Goal: Task Accomplishment & Management: Manage account settings

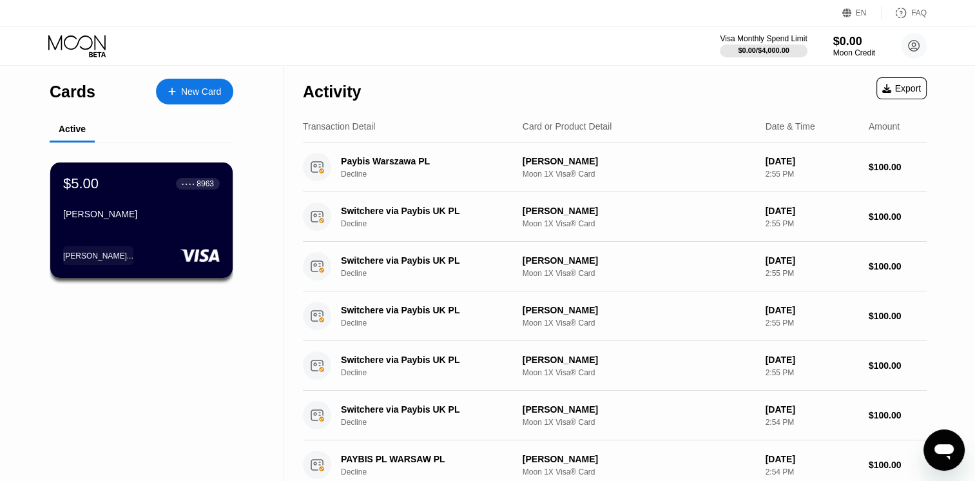
click at [324, 99] on div "Activity" at bounding box center [332, 91] width 58 height 19
click at [121, 198] on div "$5.00 ● ● ● ● 8963 Odell Cuevas" at bounding box center [141, 199] width 157 height 49
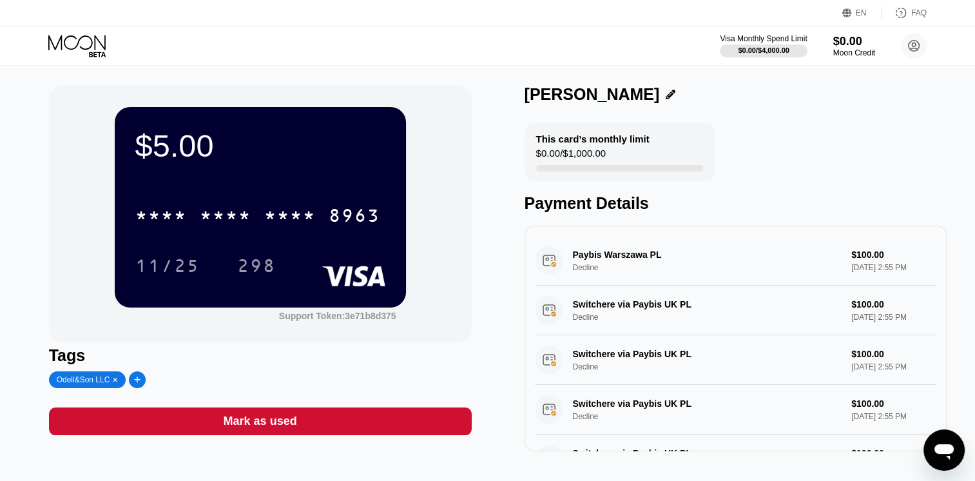
click at [262, 211] on div "* * * * * * * * * * * * 8963" at bounding box center [258, 215] width 260 height 32
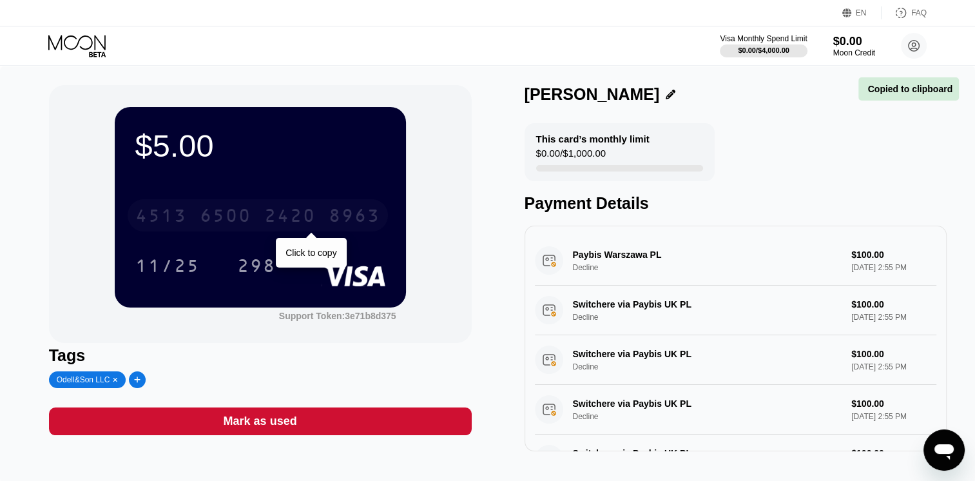
click at [297, 231] on div "4513 6500 2420 8963" at bounding box center [258, 215] width 260 height 32
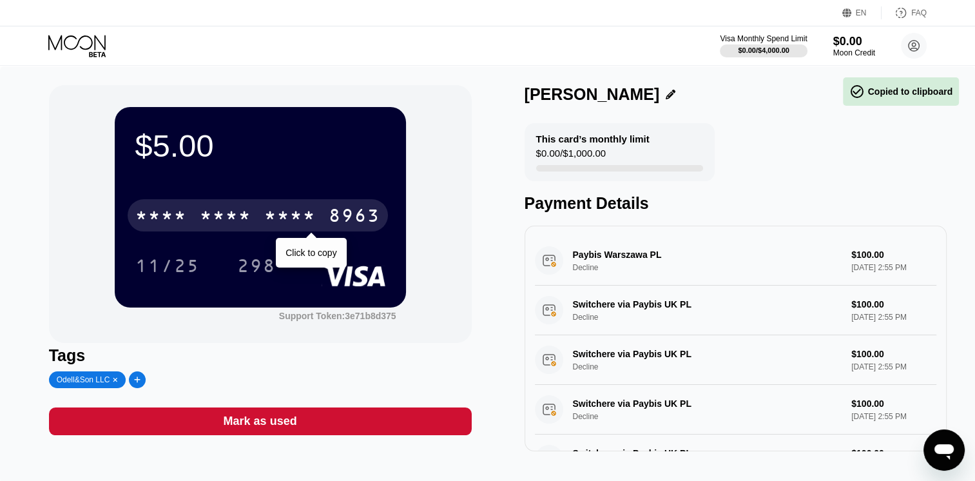
click at [309, 258] on div "11/25 298" at bounding box center [260, 265] width 250 height 32
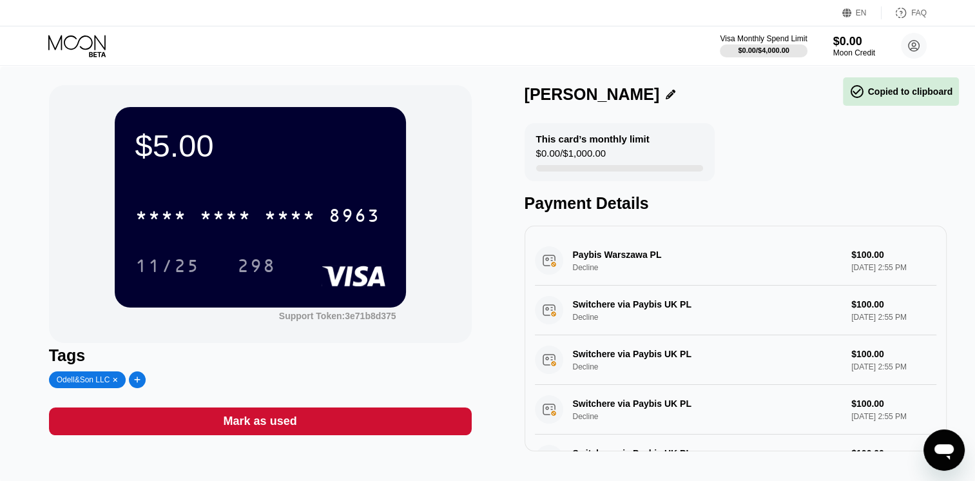
click at [296, 227] on div "* * * *" at bounding box center [290, 217] width 52 height 21
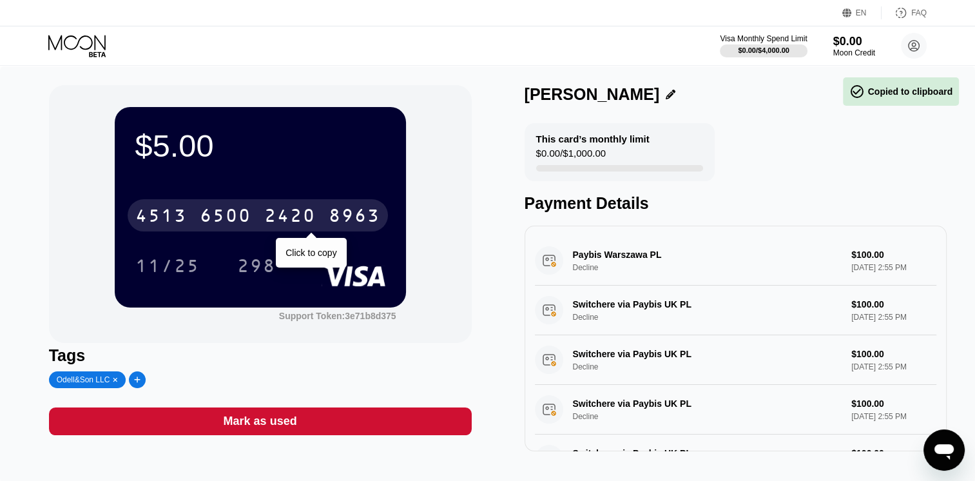
click at [303, 259] on div "11/25 298" at bounding box center [260, 265] width 250 height 32
click at [88, 50] on icon at bounding box center [78, 46] width 60 height 23
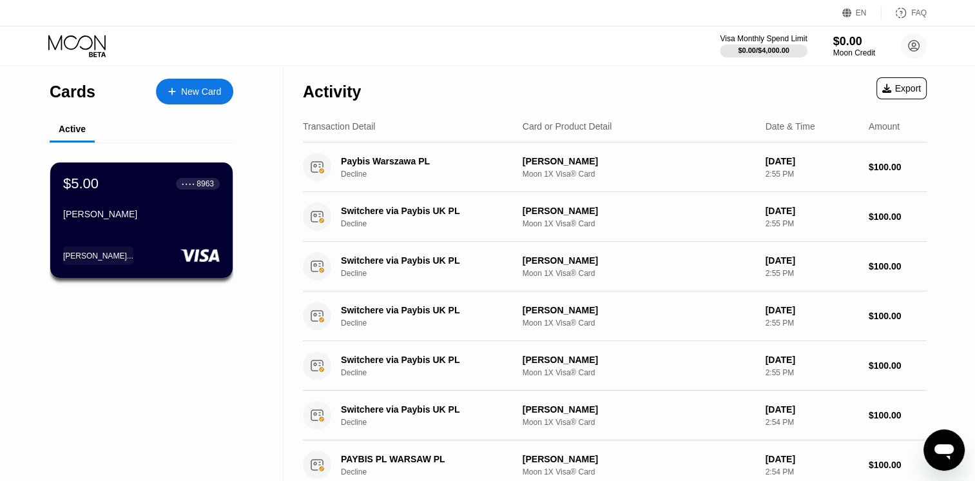
click at [135, 229] on div "$5.00 ● ● ● ● 8963 [PERSON_NAME]..." at bounding box center [141, 219] width 182 height 115
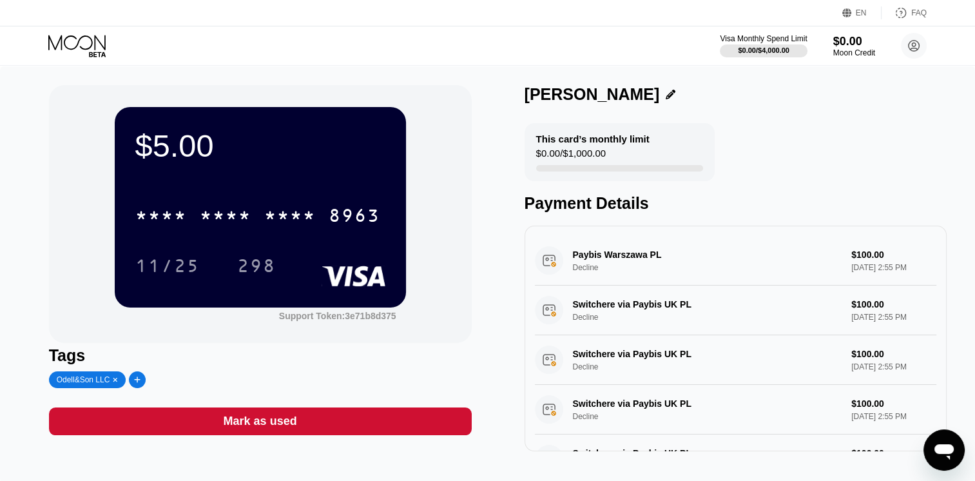
click at [206, 222] on div "* * * *" at bounding box center [226, 217] width 52 height 21
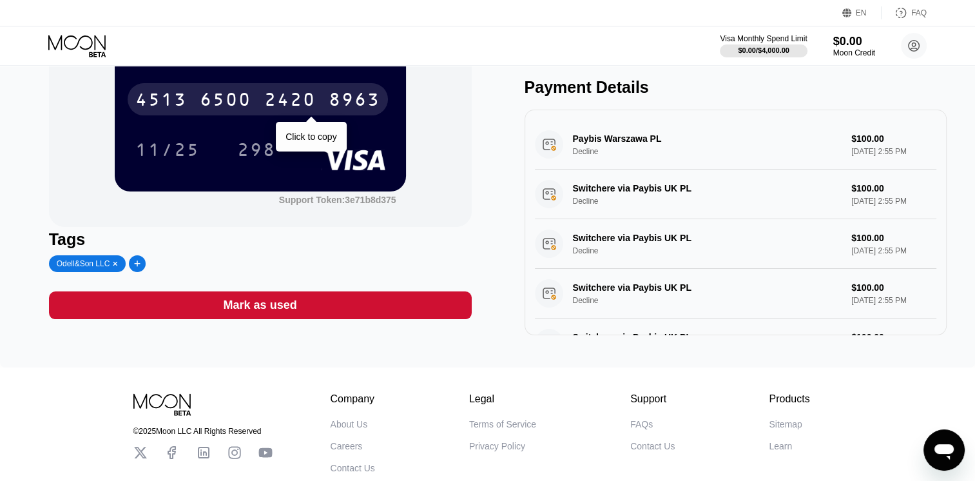
scroll to position [92, 0]
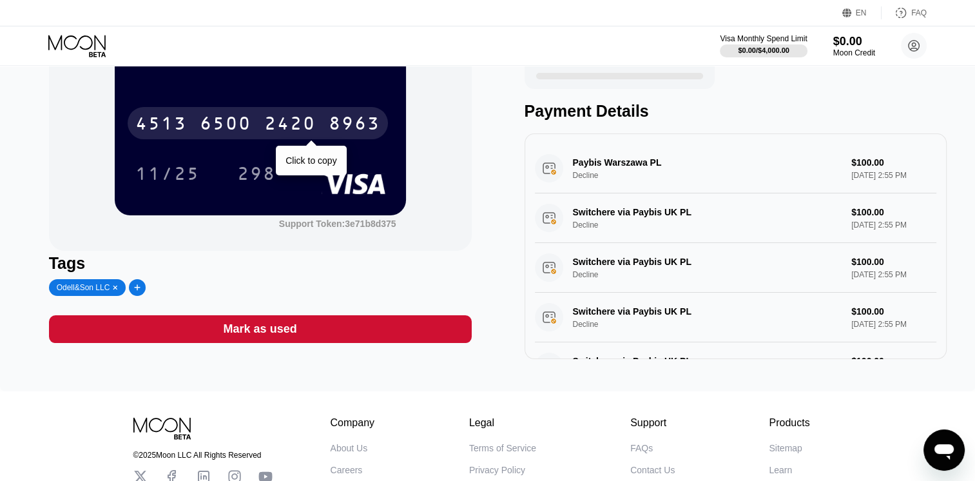
click at [417, 339] on div "Mark as used" at bounding box center [260, 329] width 423 height 28
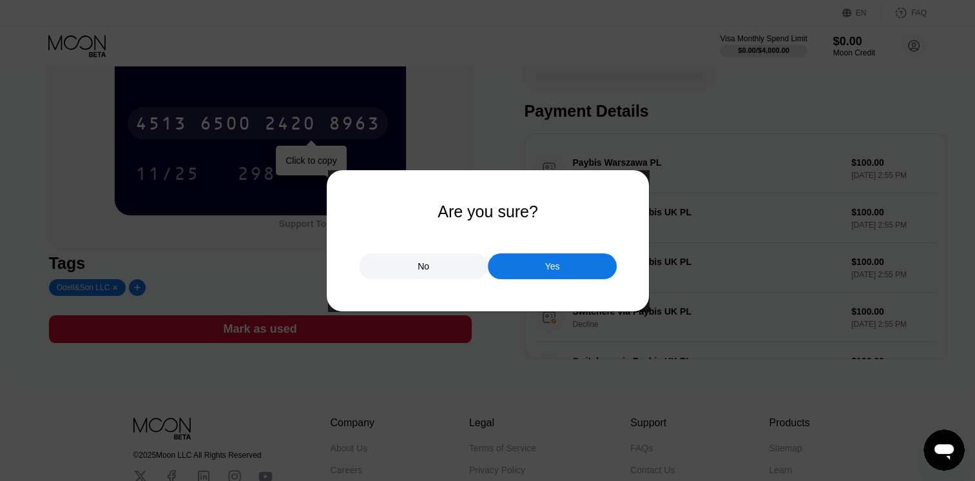
click at [548, 285] on div at bounding box center [492, 240] width 984 height 481
click at [542, 271] on div "Yes" at bounding box center [552, 266] width 129 height 26
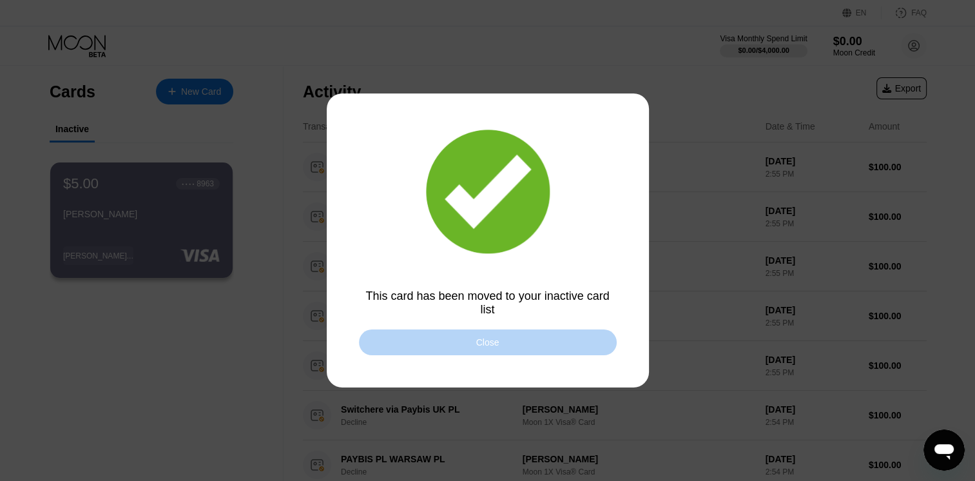
click at [470, 349] on div "Close" at bounding box center [488, 342] width 258 height 26
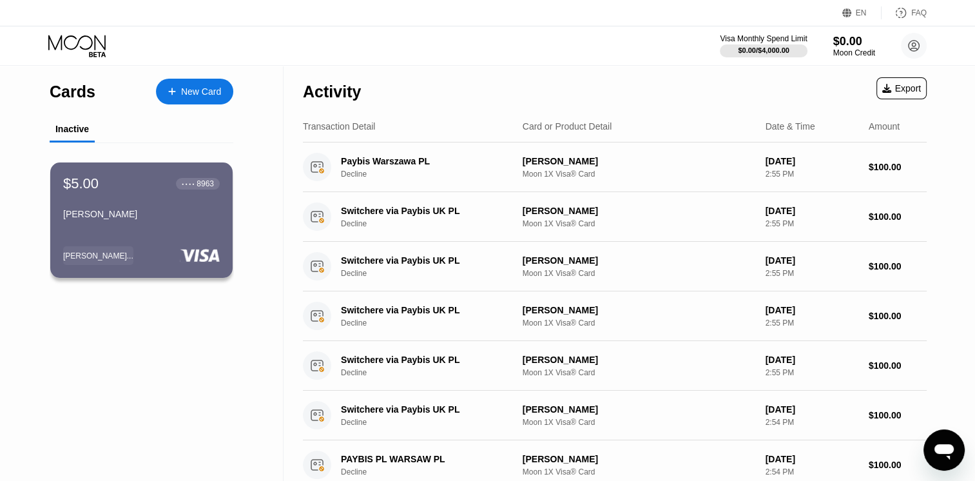
click at [191, 224] on div "Odell Cuevas" at bounding box center [141, 216] width 157 height 15
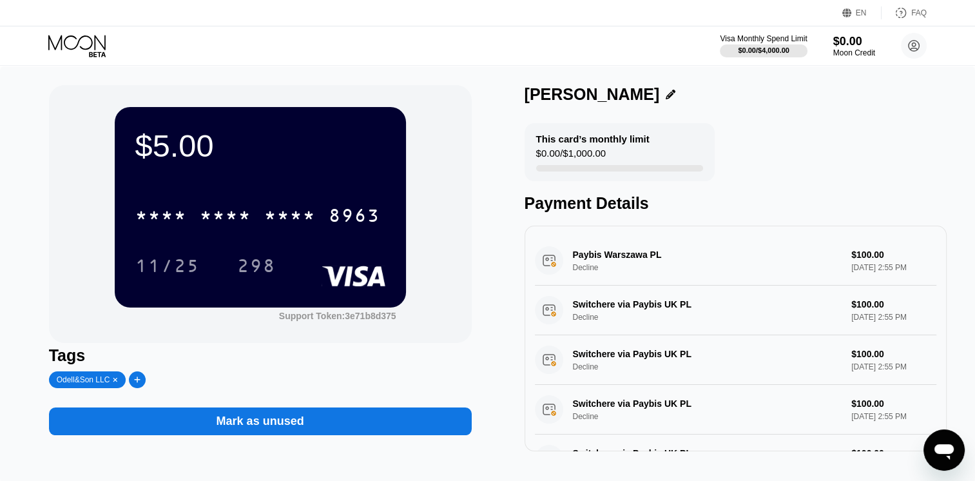
click at [356, 173] on div "$5.00 * * * * * * * * * * * * 8963 11/25 298" at bounding box center [260, 207] width 291 height 200
click at [258, 212] on div "* * * * * * * * * * * * 8963" at bounding box center [258, 215] width 260 height 32
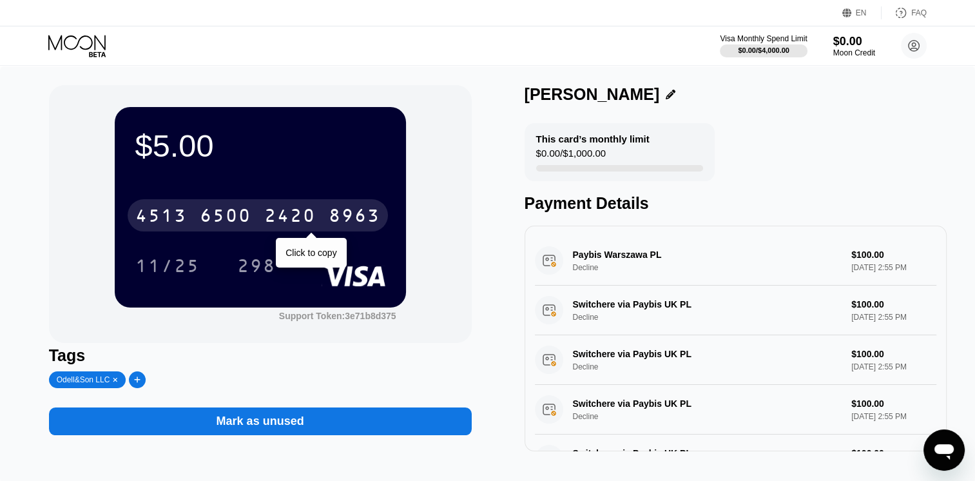
click at [776, 291] on div "Switchere via Paybis UK PL Decline $100.00 Sep 25, 2025 2:55 PM" at bounding box center [736, 310] width 402 height 50
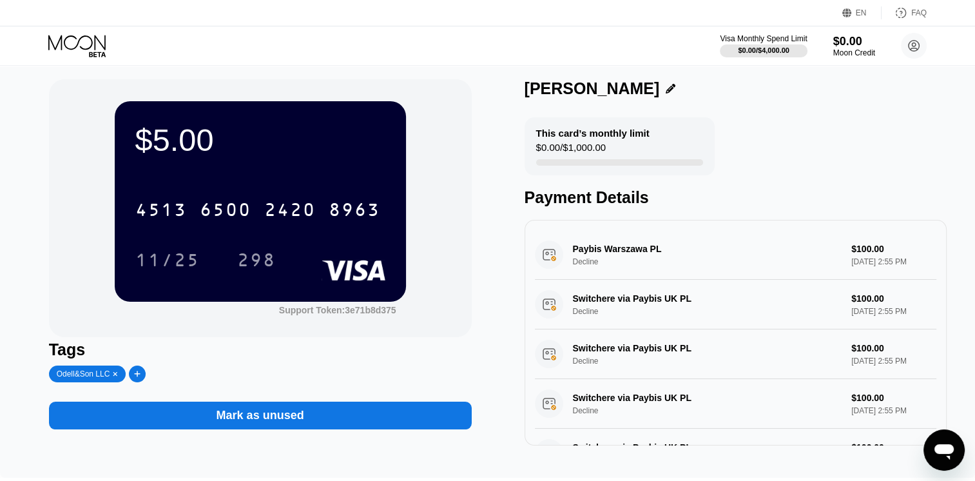
scroll to position [7, 0]
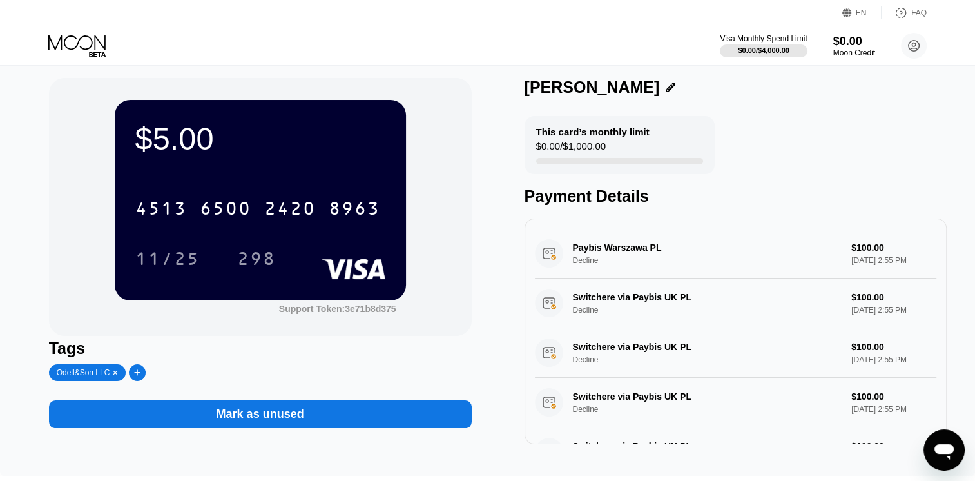
click at [388, 149] on div "$5.00 4513 6500 2420 8963 11/25 298" at bounding box center [260, 200] width 291 height 200
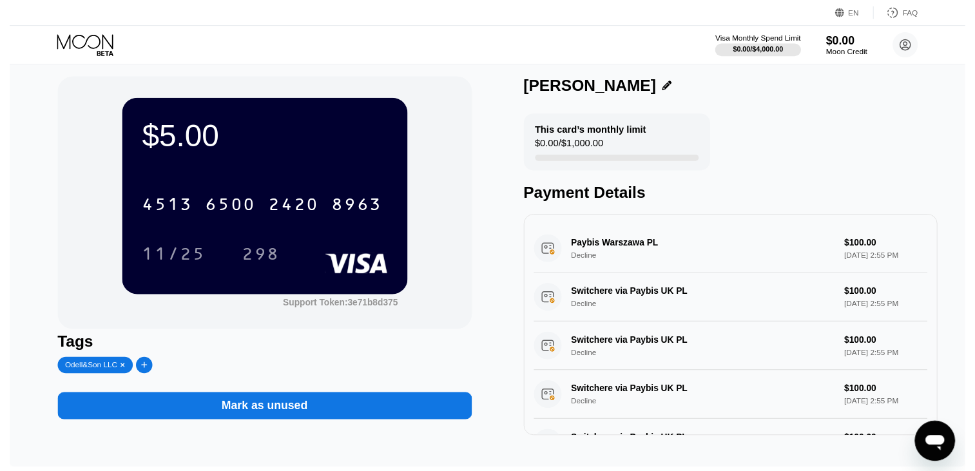
scroll to position [0, 0]
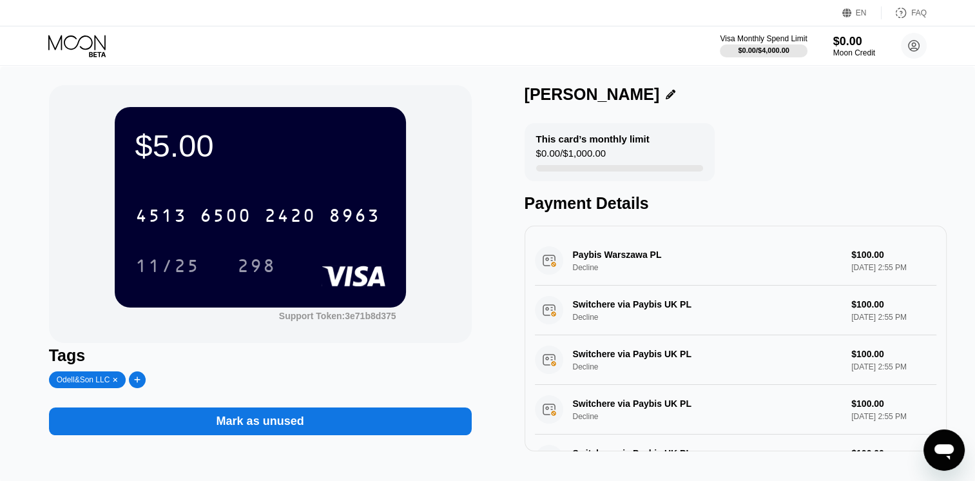
click at [774, 52] on div "$0.00 / $4,000.00" at bounding box center [764, 50] width 52 height 8
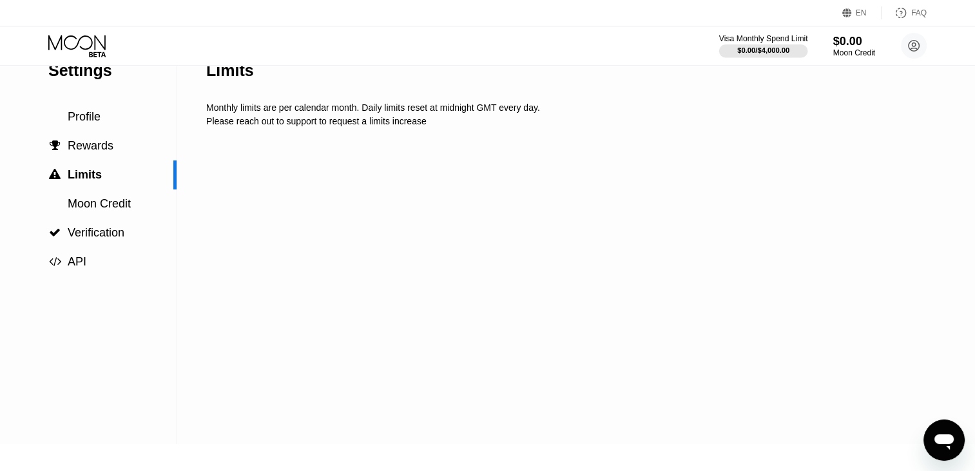
scroll to position [10, 0]
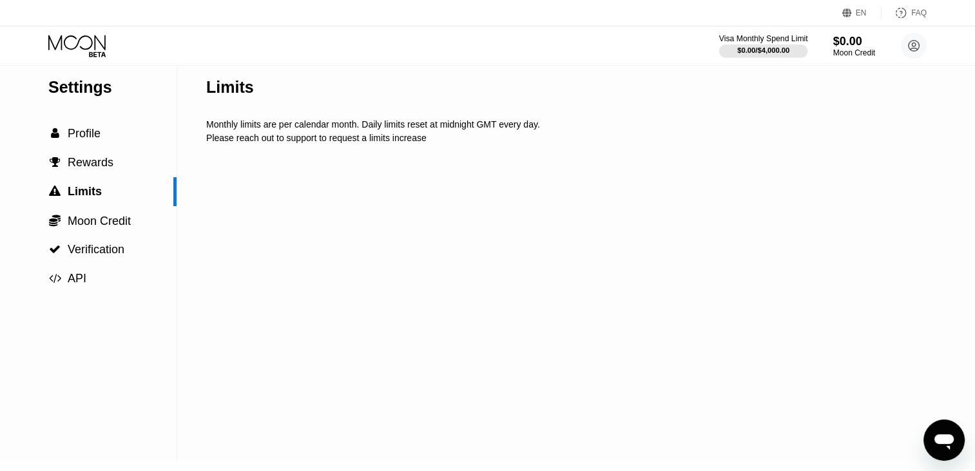
click at [763, 50] on div "$0.00 / $4,000.00" at bounding box center [763, 50] width 52 height 8
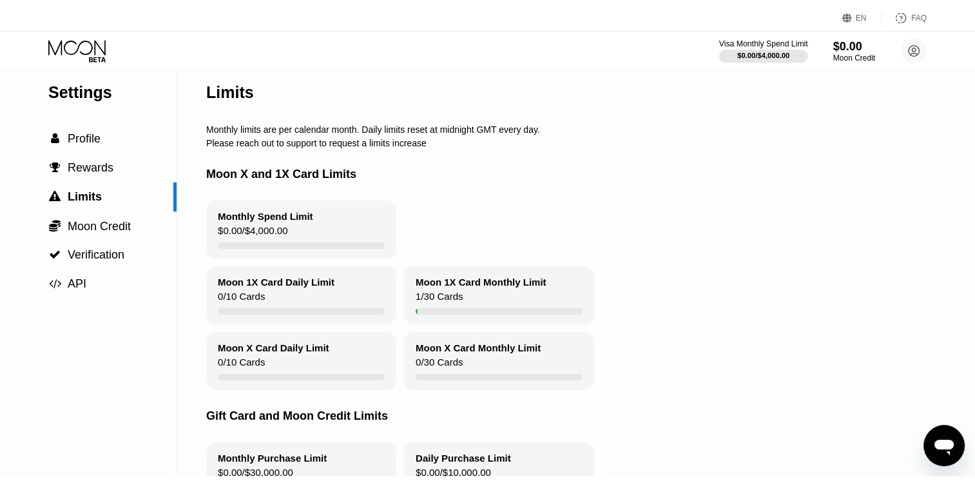
scroll to position [0, 0]
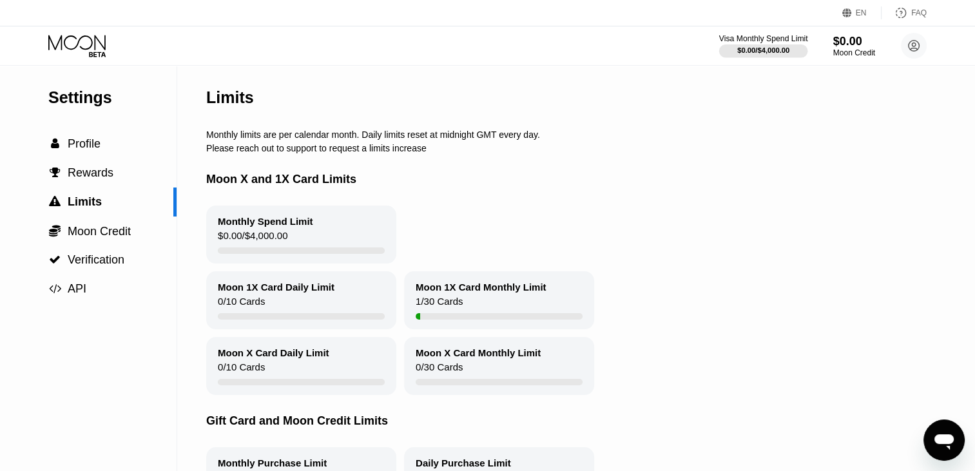
click at [129, 157] on div " Profile" at bounding box center [88, 143] width 177 height 29
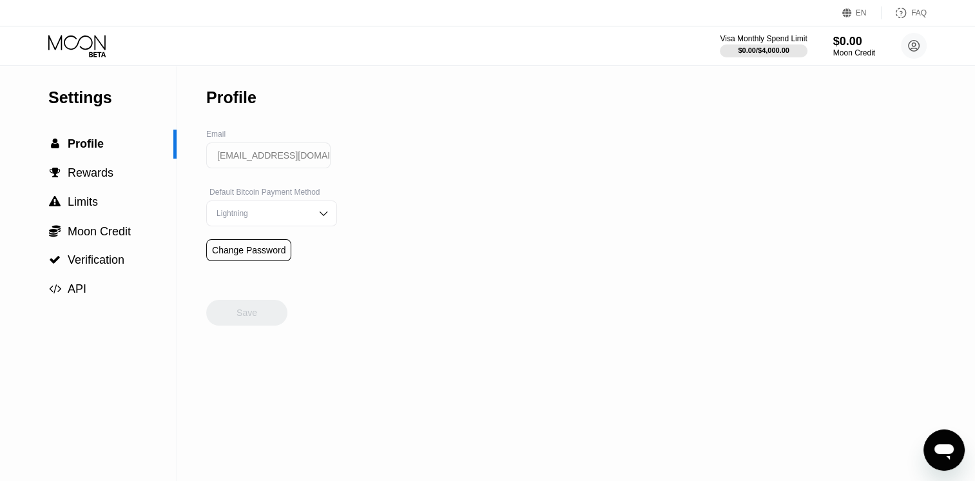
click at [110, 274] on div " Verification" at bounding box center [88, 259] width 177 height 29
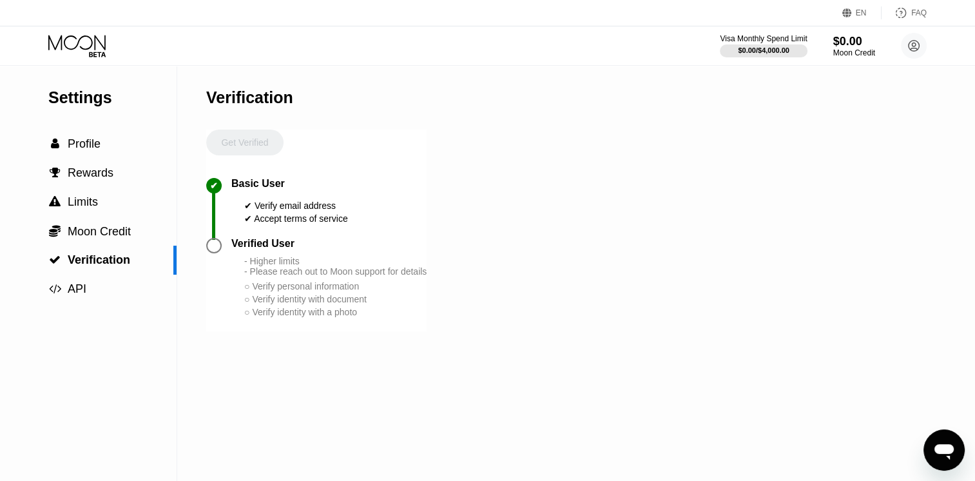
click at [104, 187] on div " Rewards" at bounding box center [88, 172] width 177 height 29
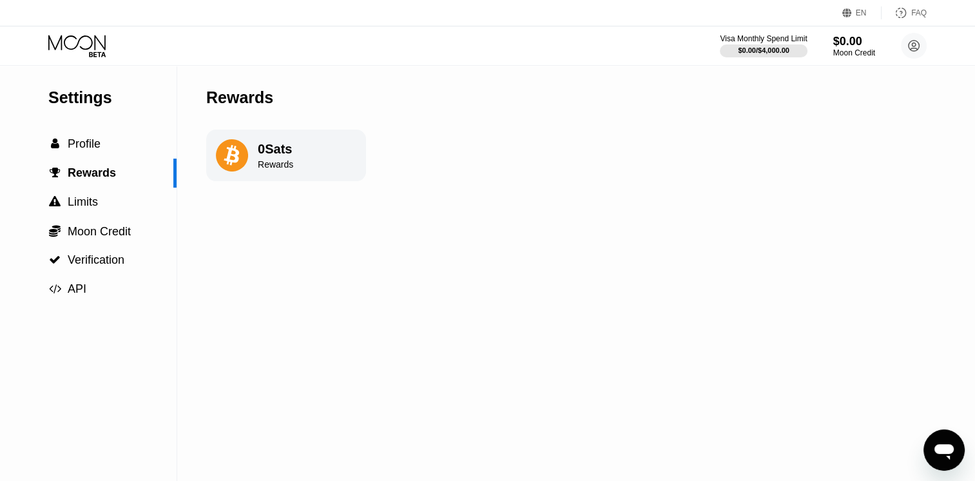
click at [863, 46] on div "$0.00" at bounding box center [854, 42] width 42 height 14
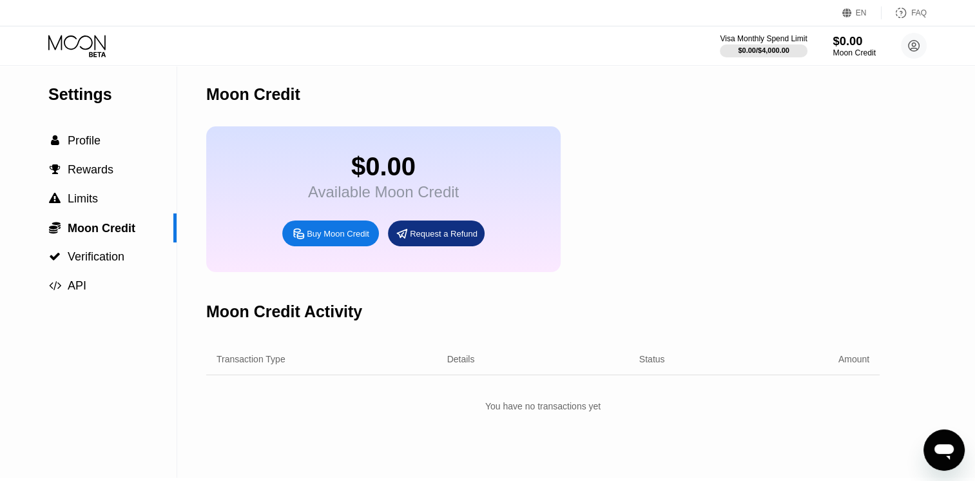
scroll to position [67, 0]
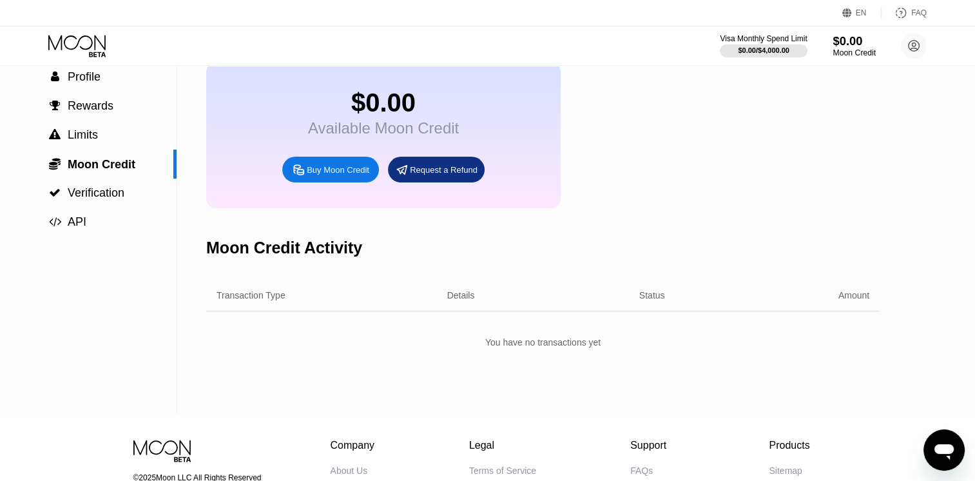
click at [908, 48] on icon at bounding box center [913, 46] width 11 height 11
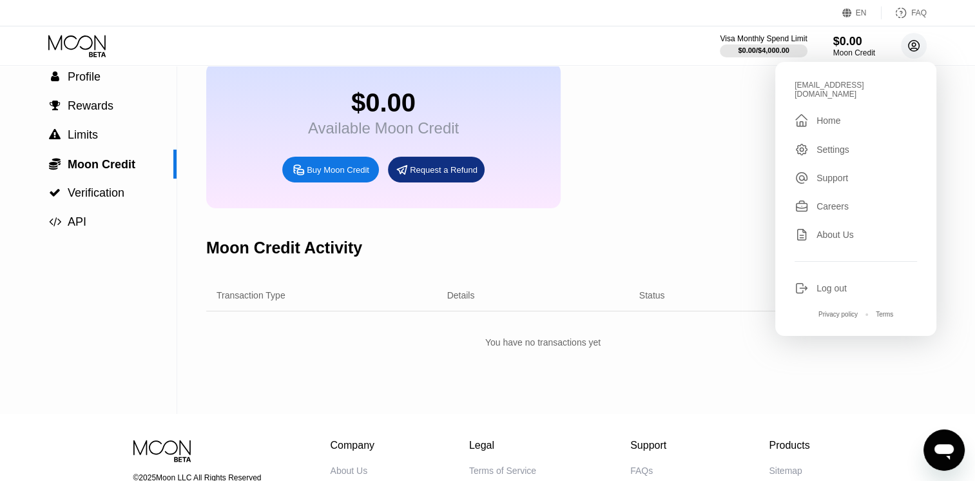
click at [837, 115] on div "Home" at bounding box center [828, 120] width 24 height 10
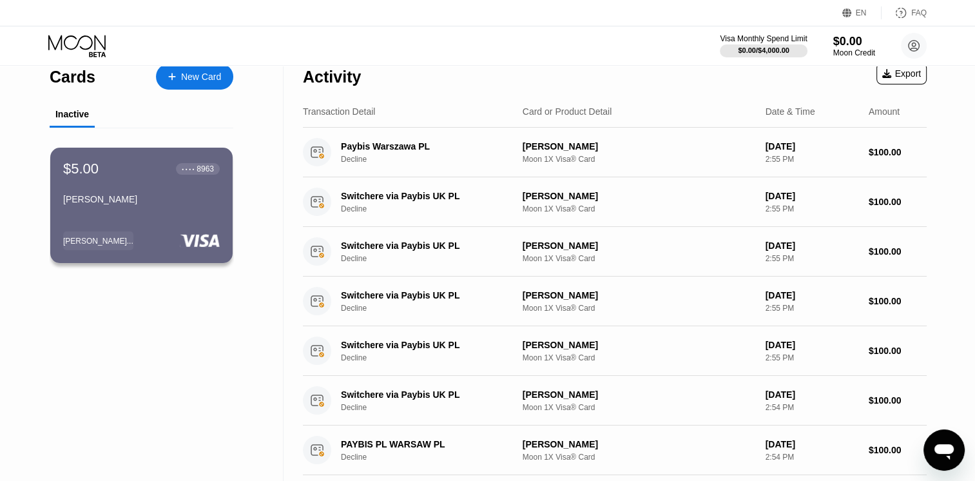
scroll to position [11, 0]
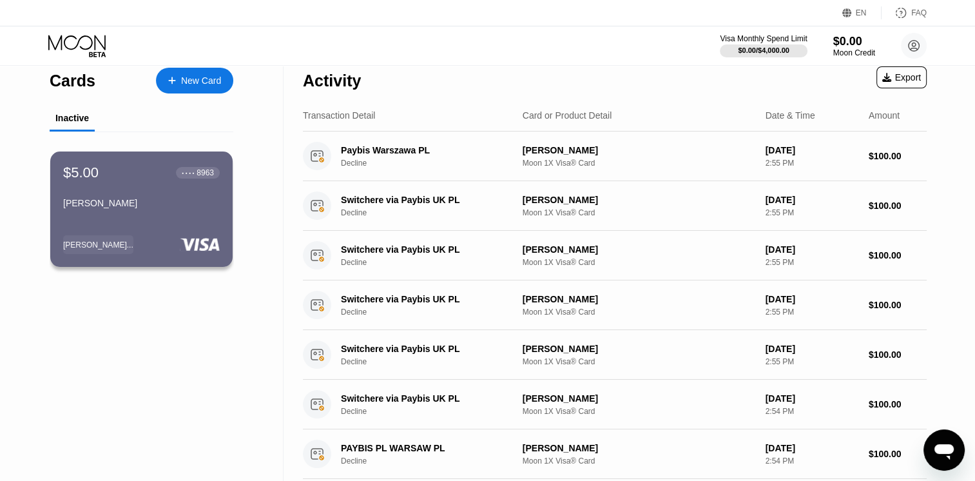
click at [183, 232] on div "$5.00 ● ● ● ● 8963 Odell Cuevas Odell..." at bounding box center [141, 208] width 182 height 115
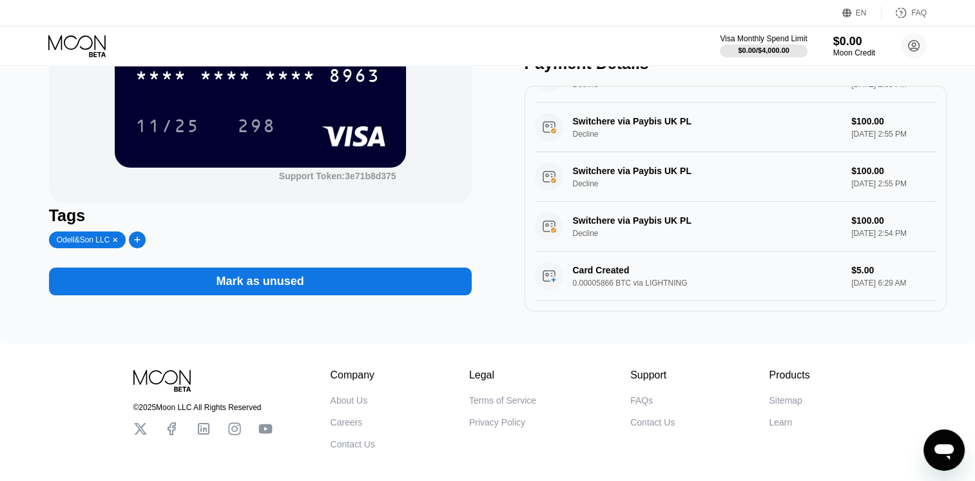
scroll to position [122, 0]
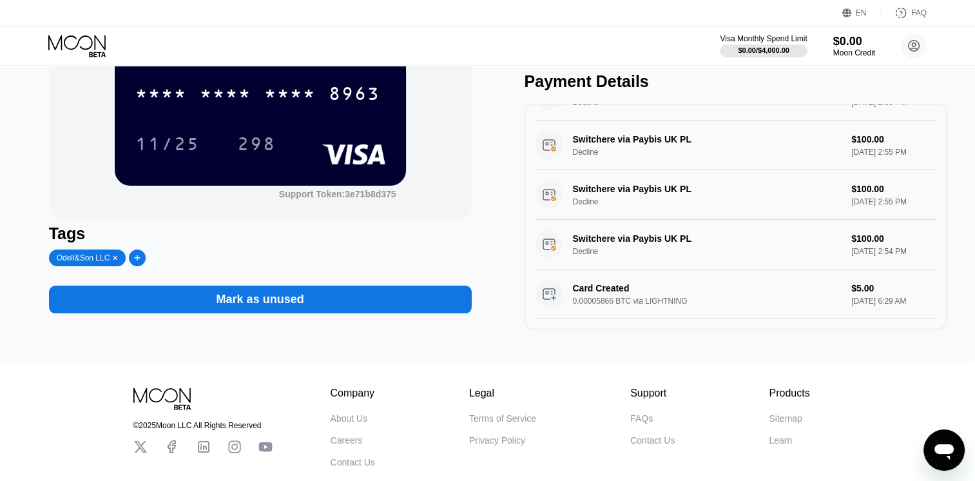
click at [662, 292] on div "Card Created 0.00005866 BTC via LIGHTNING $5.00 Sep 25, 2025 6:29 AM" at bounding box center [736, 294] width 402 height 50
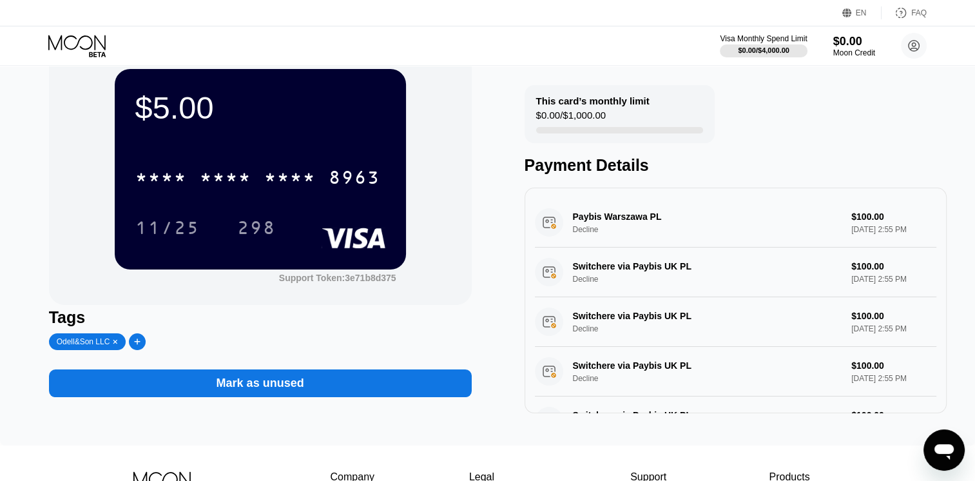
scroll to position [0, 0]
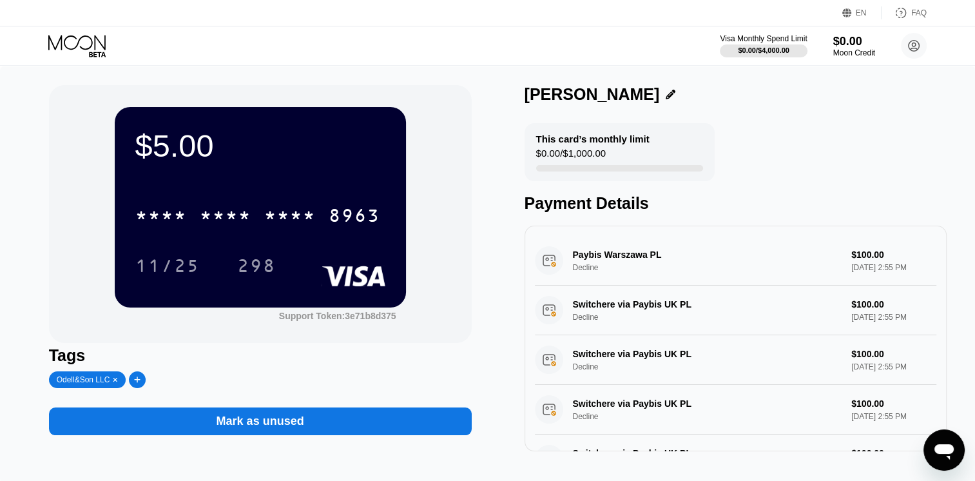
click at [915, 41] on icon at bounding box center [913, 46] width 11 height 11
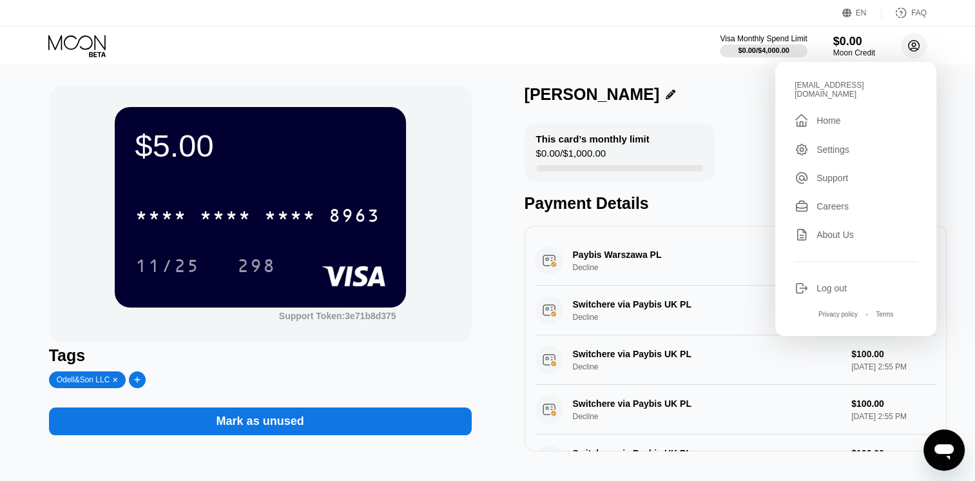
click at [837, 201] on div "Careers" at bounding box center [832, 206] width 32 height 10
click at [517, 316] on div "$5.00 * * * * * * * * * * * * 8963 11/25 298 Support Token: 3e71b8d375 Tags Ode…" at bounding box center [487, 268] width 877 height 366
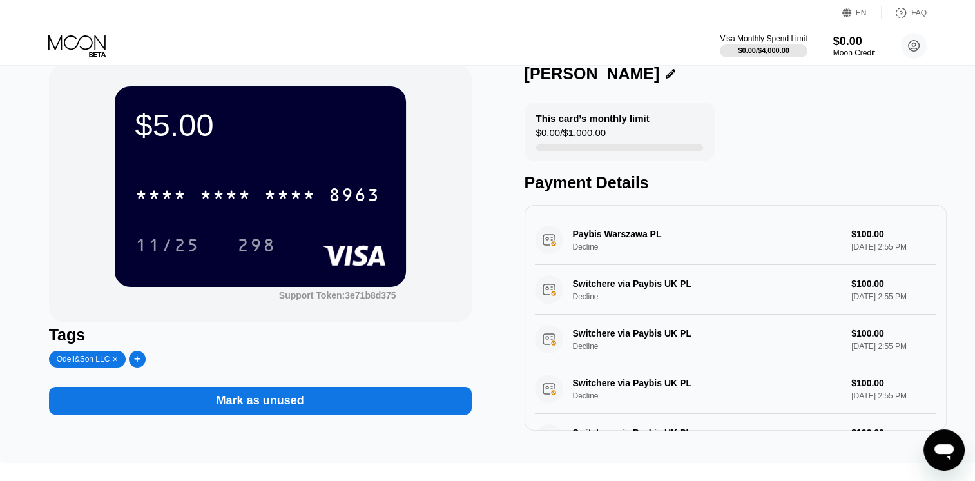
scroll to position [23, 0]
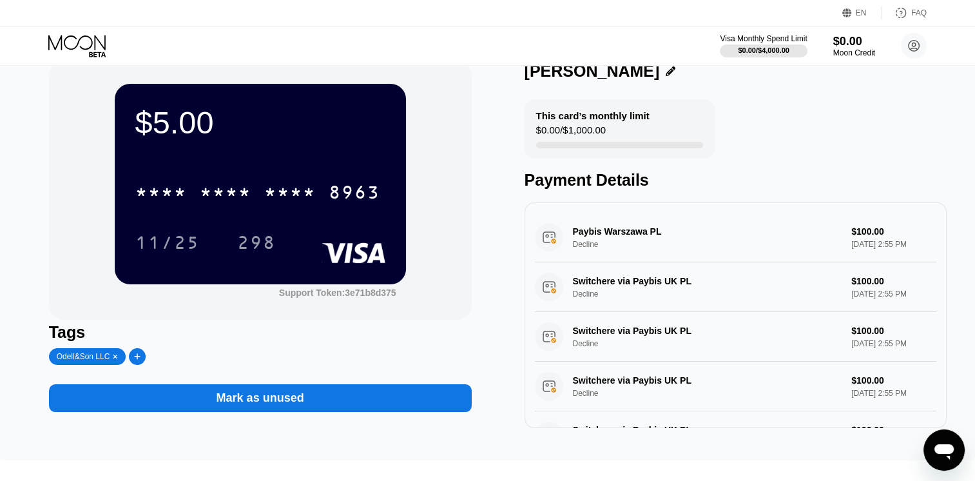
click at [676, 246] on div "Paybis Warszawa PL Decline $100.00 Sep 25, 2025 2:55 PM" at bounding box center [736, 238] width 402 height 50
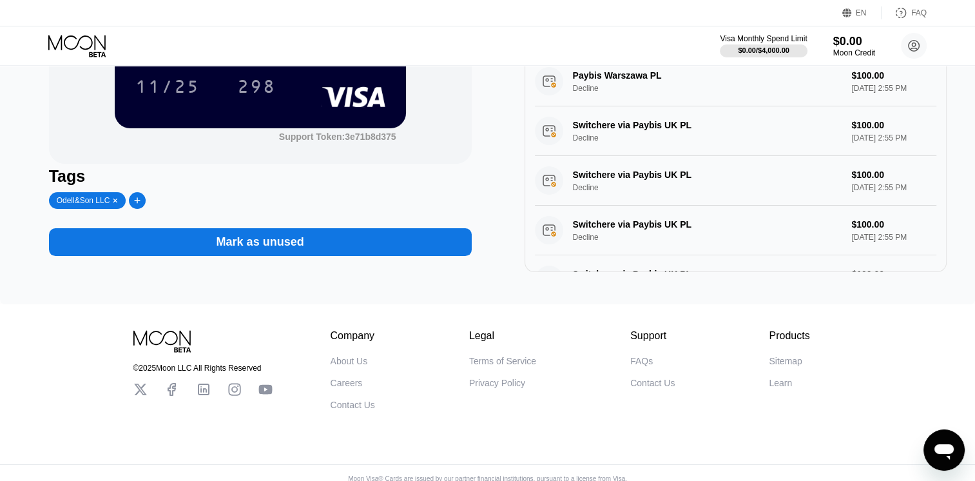
scroll to position [180, 0]
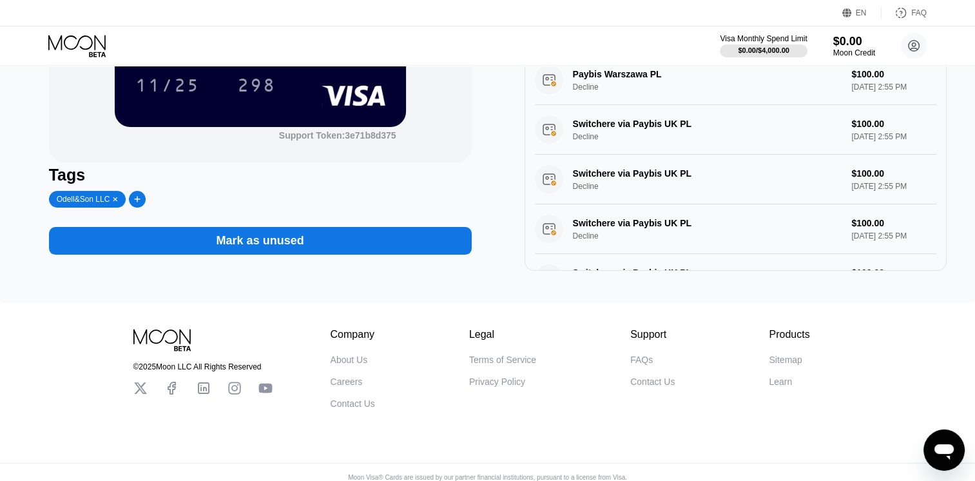
click at [113, 201] on icon at bounding box center [115, 199] width 4 height 4
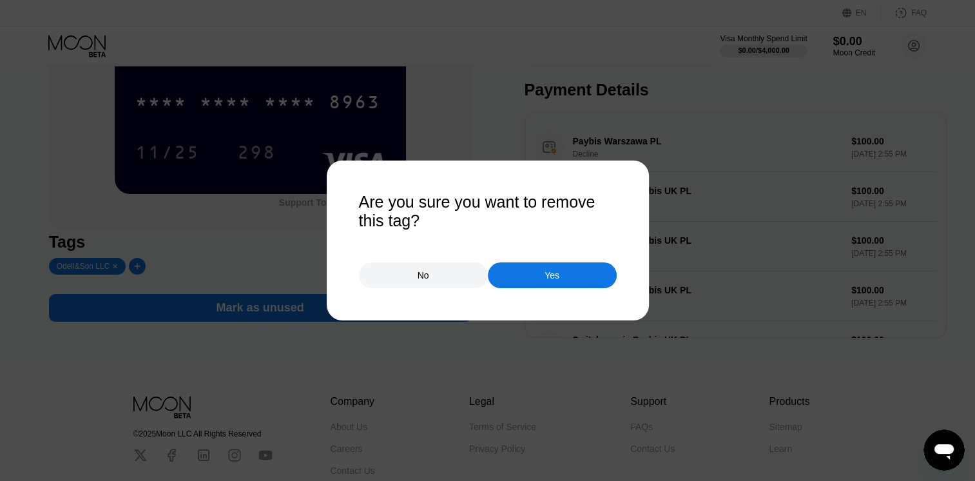
scroll to position [110, 0]
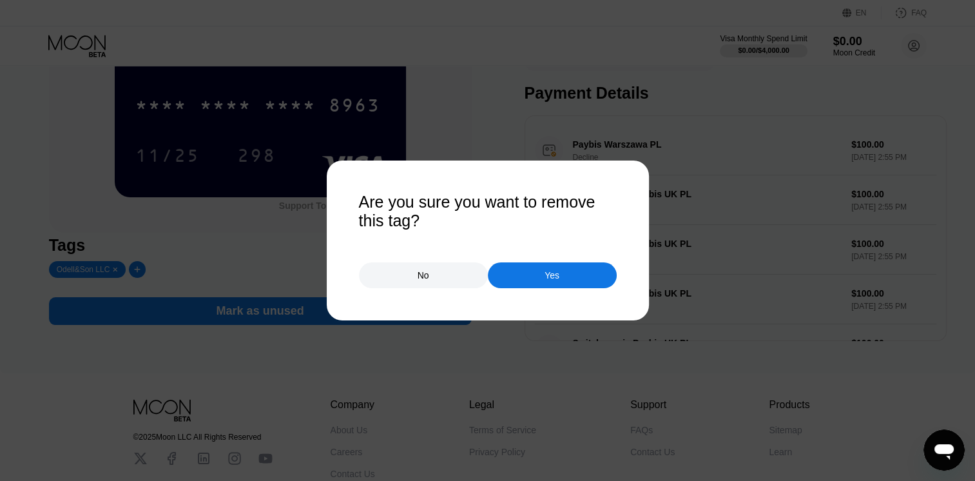
click at [446, 276] on div "No" at bounding box center [423, 275] width 129 height 26
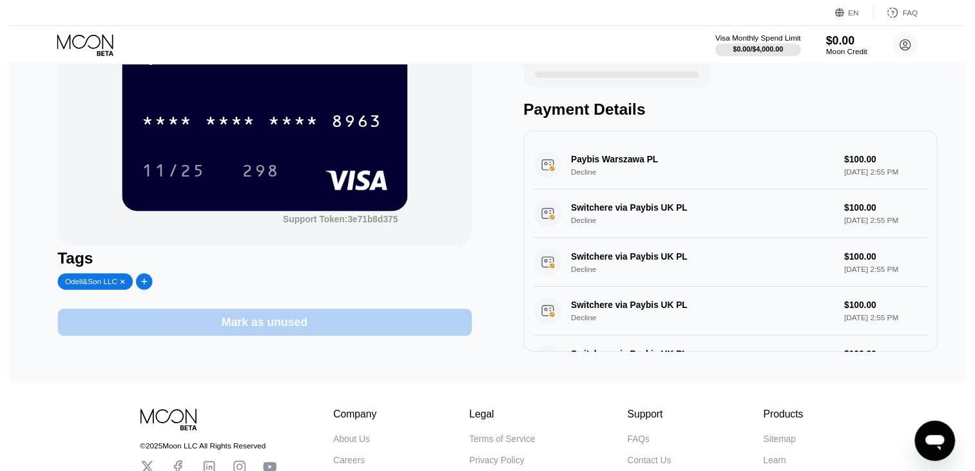
scroll to position [0, 0]
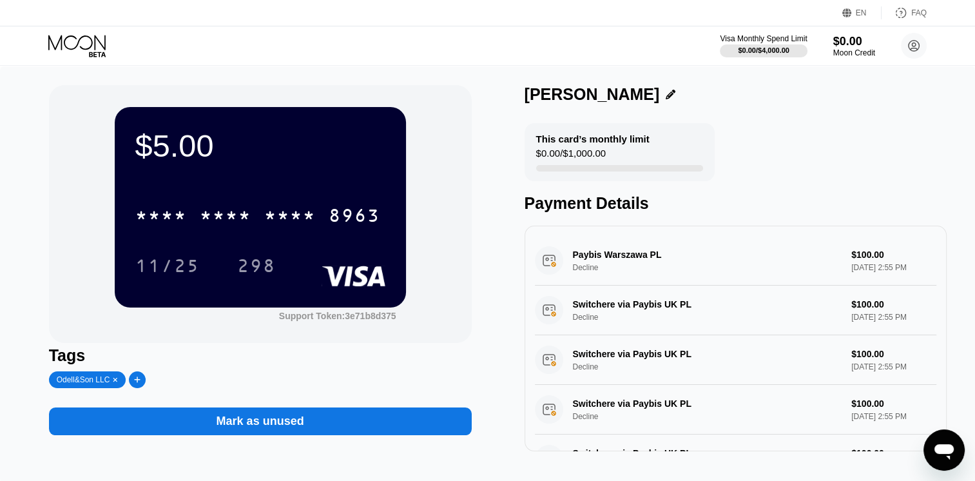
click at [662, 148] on div "This card’s monthly limit $0.00 / $1,000.00" at bounding box center [619, 152] width 190 height 58
click at [673, 142] on div "This card’s monthly limit $0.00 / $1,000.00" at bounding box center [619, 152] width 190 height 58
click at [780, 49] on div "$0.00 / $4,000.00" at bounding box center [764, 50] width 52 height 8
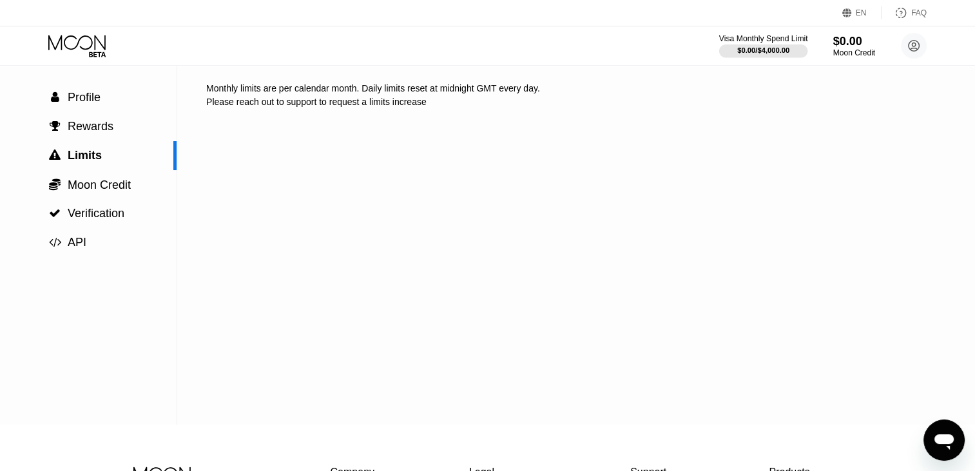
scroll to position [49, 0]
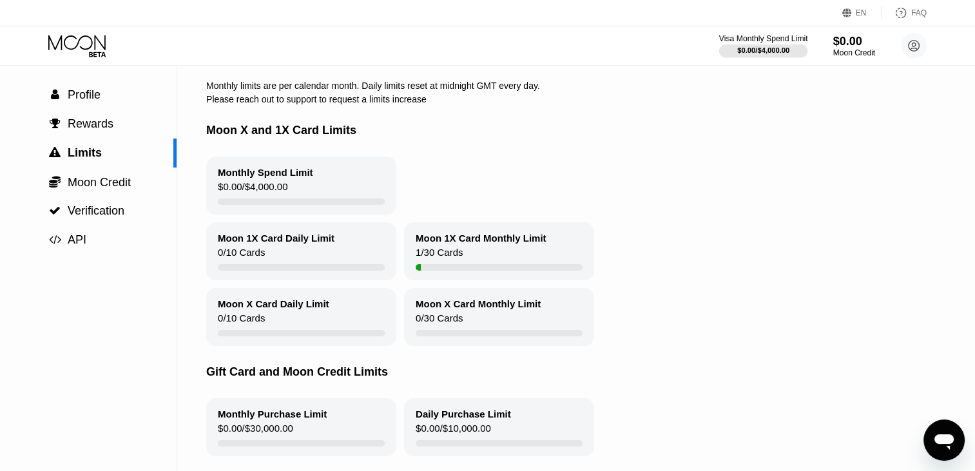
click at [123, 102] on div " Profile" at bounding box center [88, 95] width 177 height 14
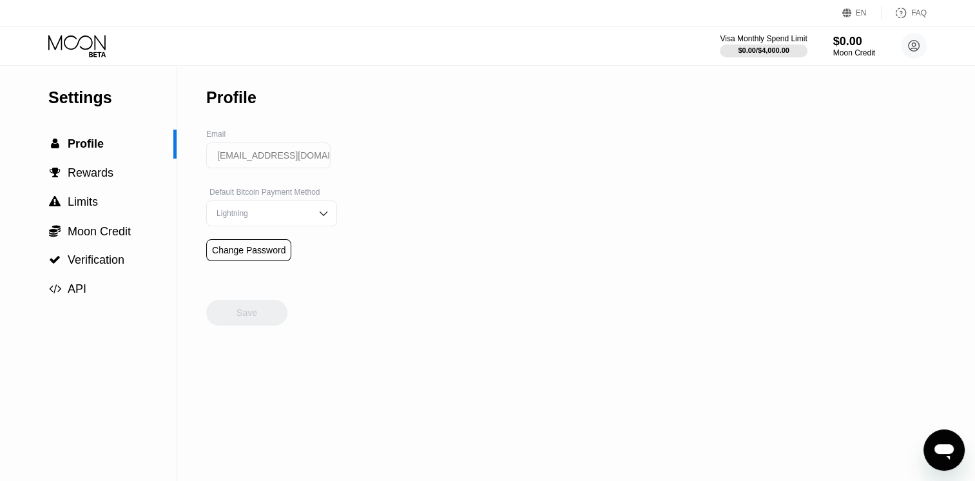
click at [124, 175] on div " Rewards" at bounding box center [88, 173] width 177 height 14
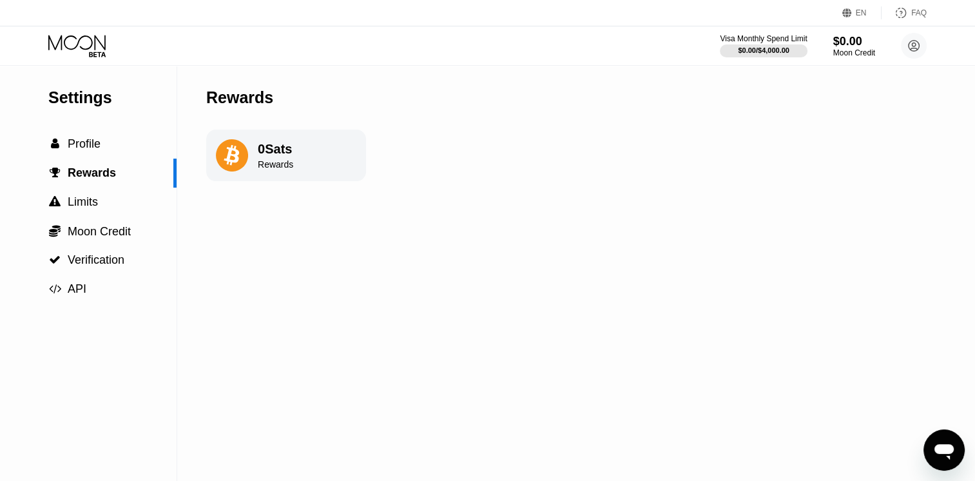
click at [99, 208] on div " Limits" at bounding box center [88, 202] width 177 height 14
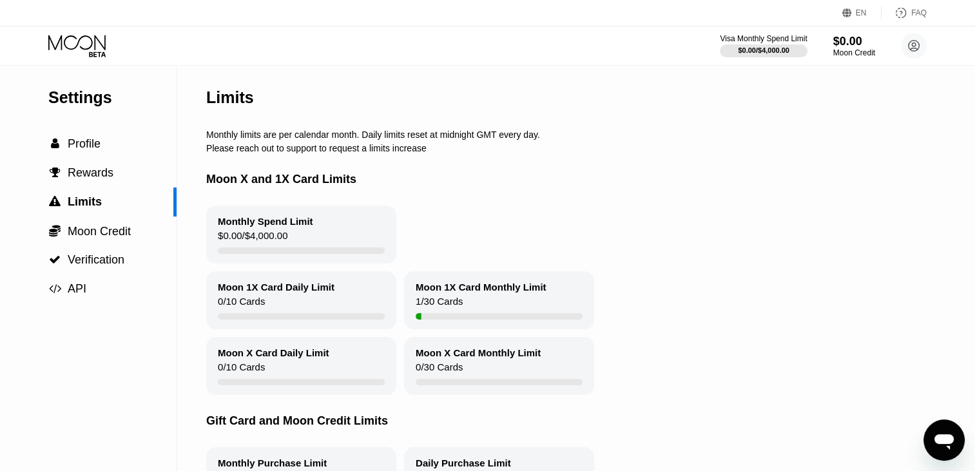
click at [95, 228] on span "Moon Credit" at bounding box center [99, 231] width 63 height 13
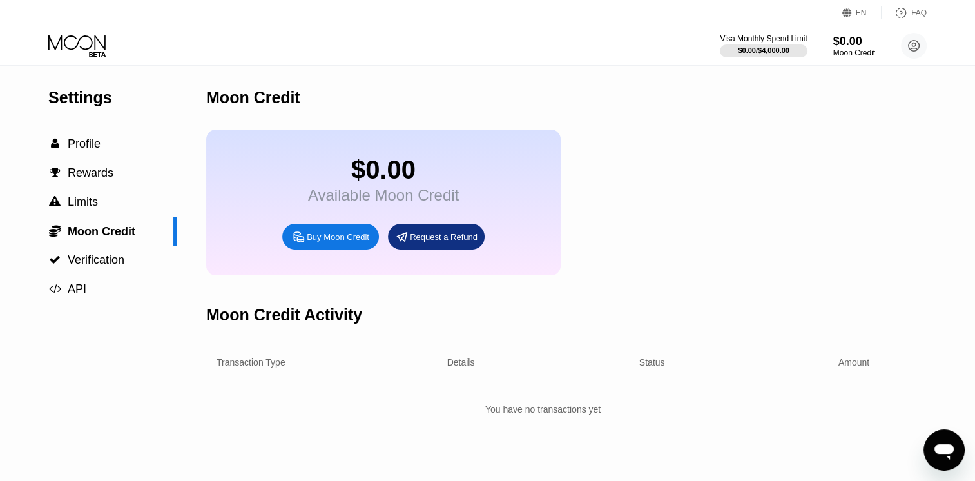
click at [105, 260] on span "Verification" at bounding box center [96, 259] width 57 height 13
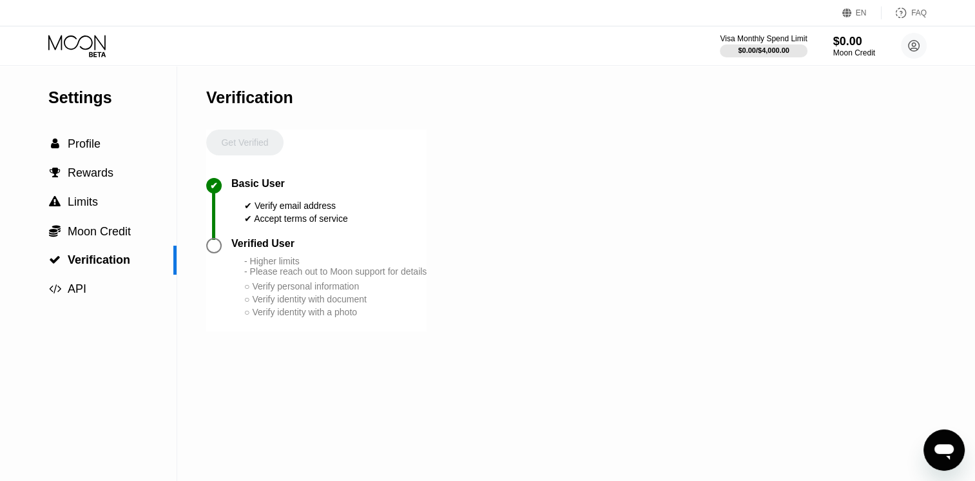
click at [73, 280] on div " API" at bounding box center [88, 288] width 177 height 29
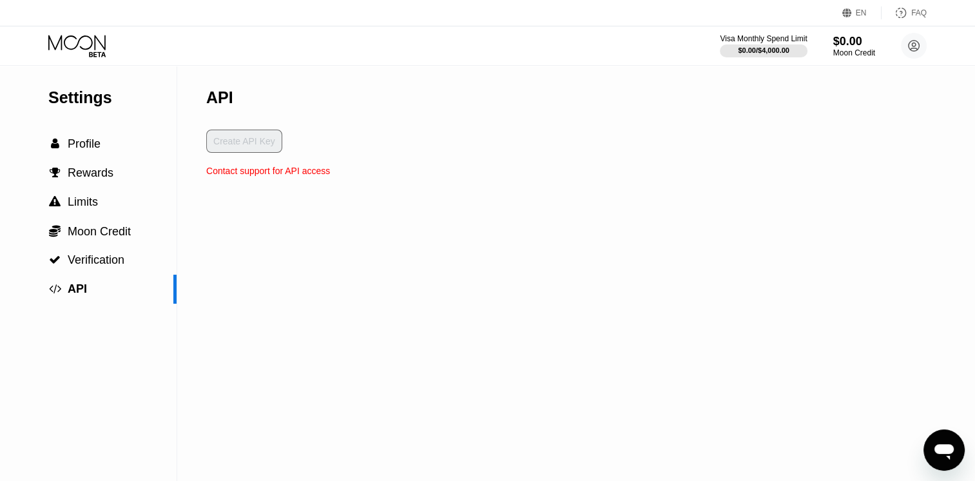
click at [111, 151] on div " Profile" at bounding box center [88, 144] width 177 height 14
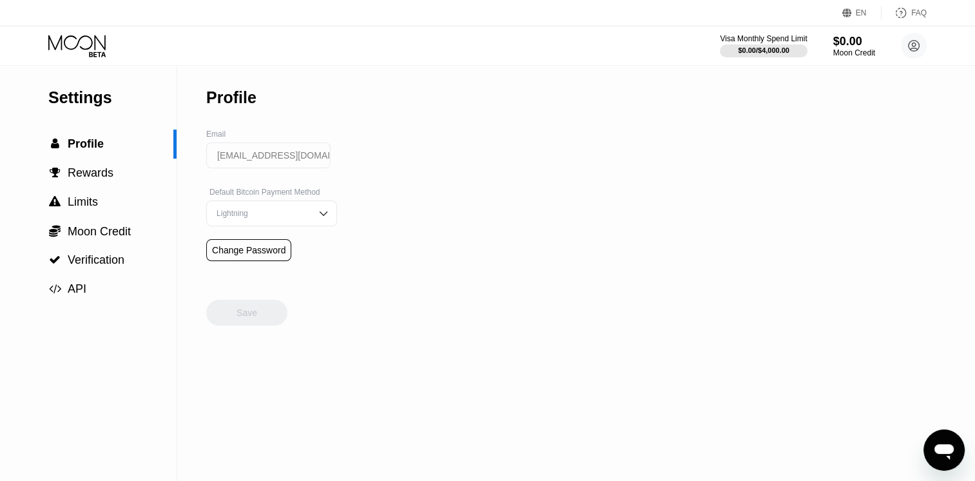
click at [919, 38] on circle at bounding box center [914, 46] width 26 height 26
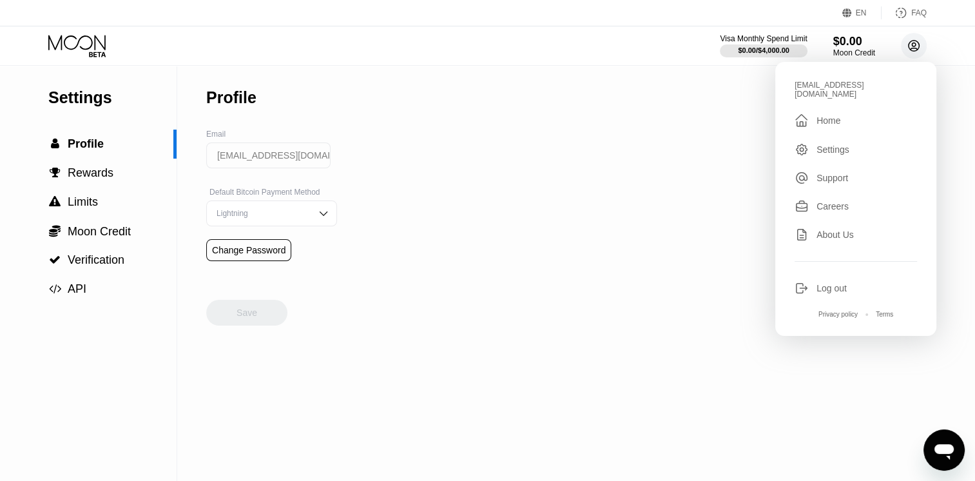
click at [888, 117] on div " Home" at bounding box center [855, 120] width 122 height 15
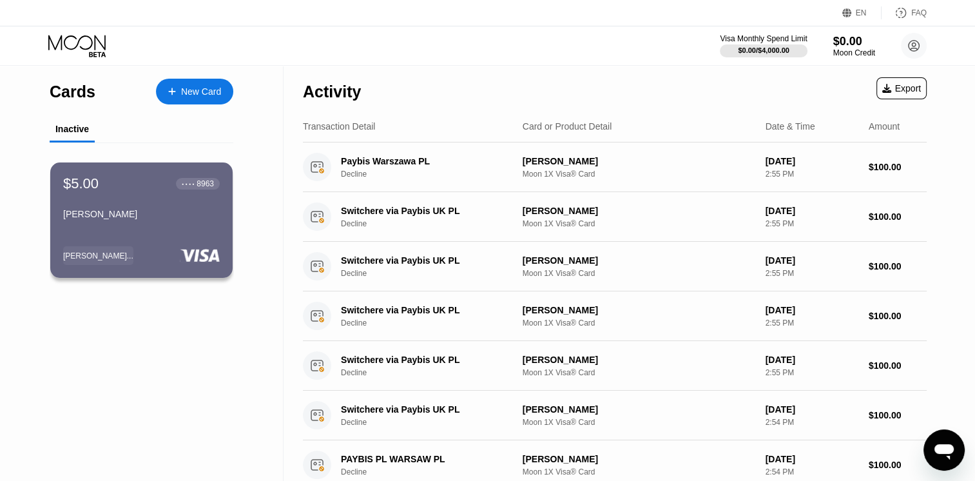
click at [569, 125] on div "Card or Product Detail" at bounding box center [567, 126] width 90 height 10
click at [550, 160] on div "Odell Cuevas" at bounding box center [638, 161] width 233 height 10
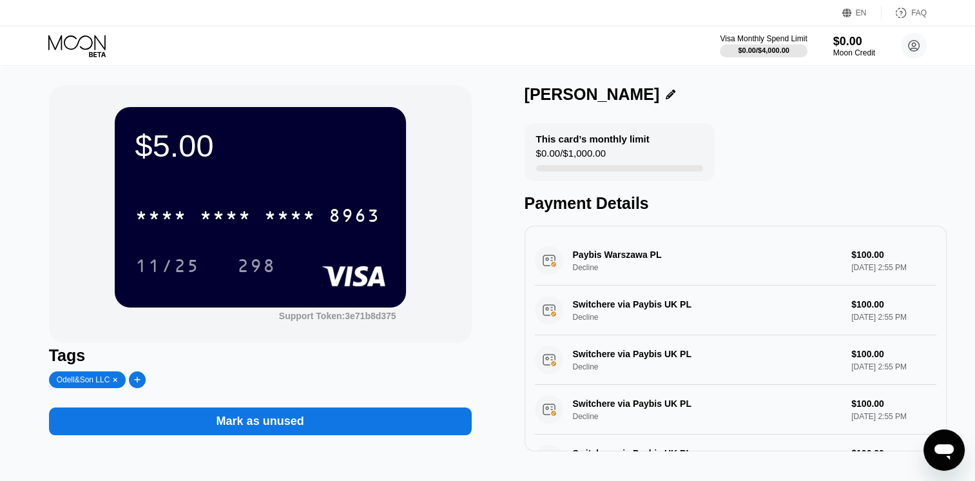
click at [880, 271] on div "Paybis Warszawa PL Decline $100.00 Sep 25, 2025 2:55 PM" at bounding box center [736, 261] width 402 height 50
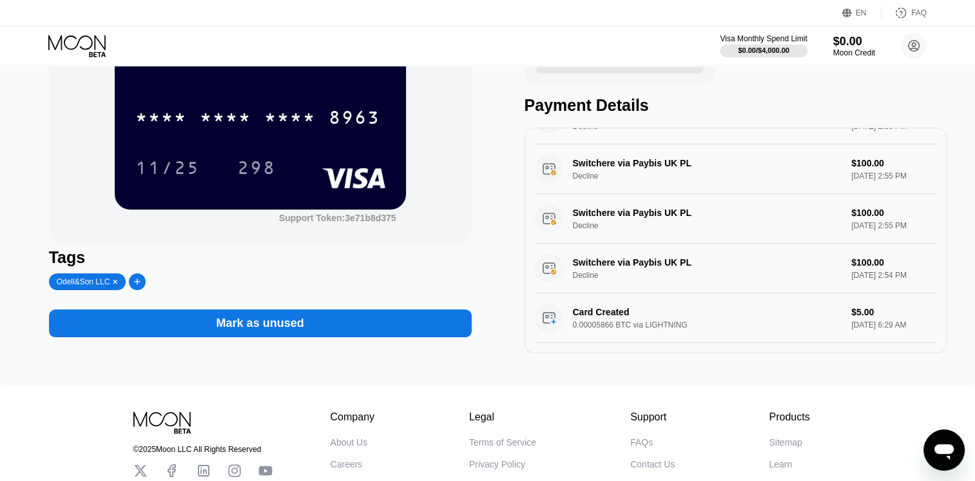
scroll to position [110, 0]
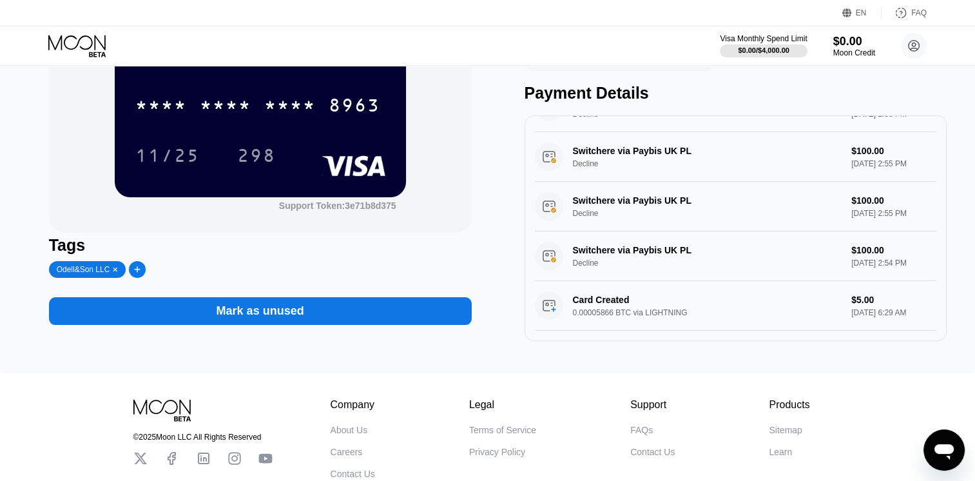
click at [885, 307] on div "Card Created 0.00005866 BTC via LIGHTNING $5.00 Sep 25, 2025 6:29 AM" at bounding box center [736, 306] width 402 height 50
click at [886, 304] on div "Card Created 0.00005866 BTC via LIGHTNING $5.00 Sep 25, 2025 6:29 AM" at bounding box center [736, 306] width 402 height 50
click at [551, 309] on div "Card Created 0.00005866 BTC via LIGHTNING $5.00 Sep 25, 2025 6:29 AM" at bounding box center [736, 306] width 402 height 50
click at [551, 301] on div "Card Created 0.00005866 BTC via LIGHTNING $5.00 Sep 25, 2025 6:29 AM" at bounding box center [736, 306] width 402 height 50
click at [575, 252] on div "Switchere via Paybis UK PL Decline $100.00 Sep 25, 2025 2:54 PM" at bounding box center [736, 256] width 402 height 50
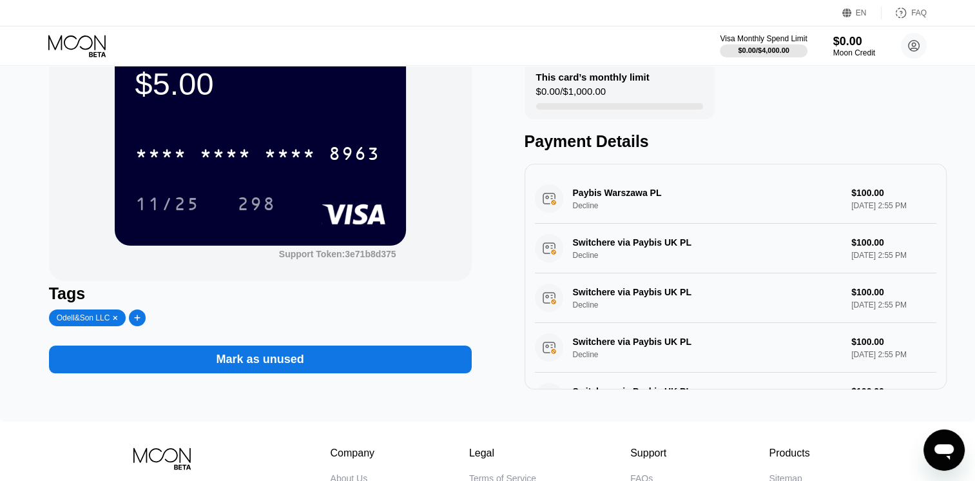
scroll to position [0, 0]
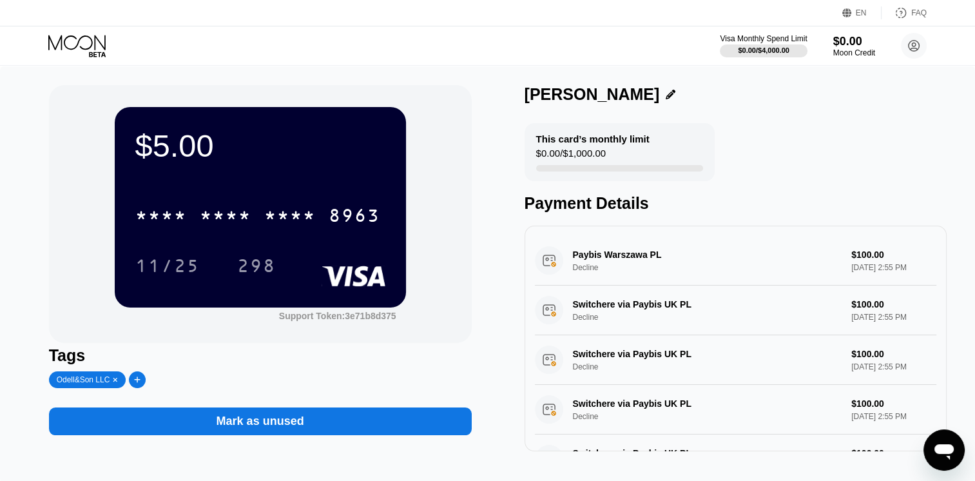
click at [665, 276] on div "Paybis Warszawa PL Decline $100.00 Sep 25, 2025 2:55 PM" at bounding box center [736, 261] width 402 height 50
click at [665, 154] on div "This card’s monthly limit $0.00 / $1,000.00" at bounding box center [619, 152] width 190 height 58
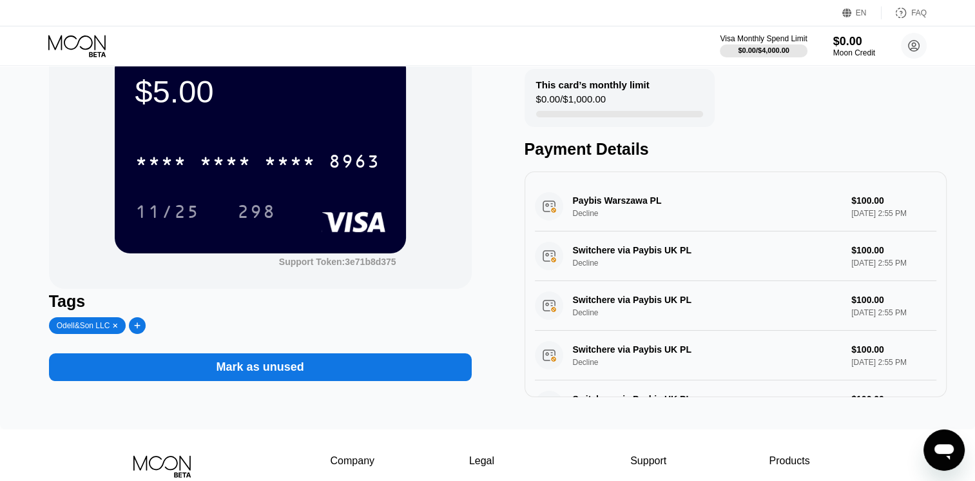
scroll to position [64, 0]
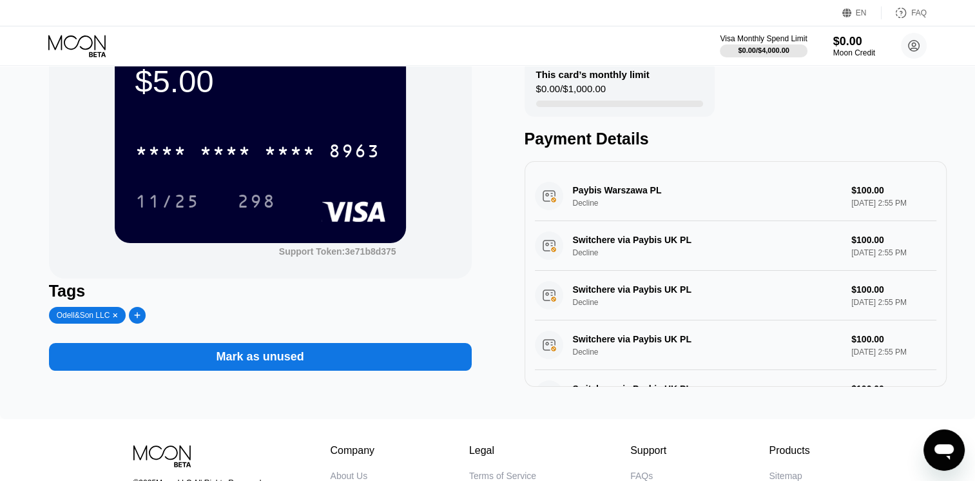
click at [381, 366] on div "Mark as unused" at bounding box center [260, 357] width 423 height 28
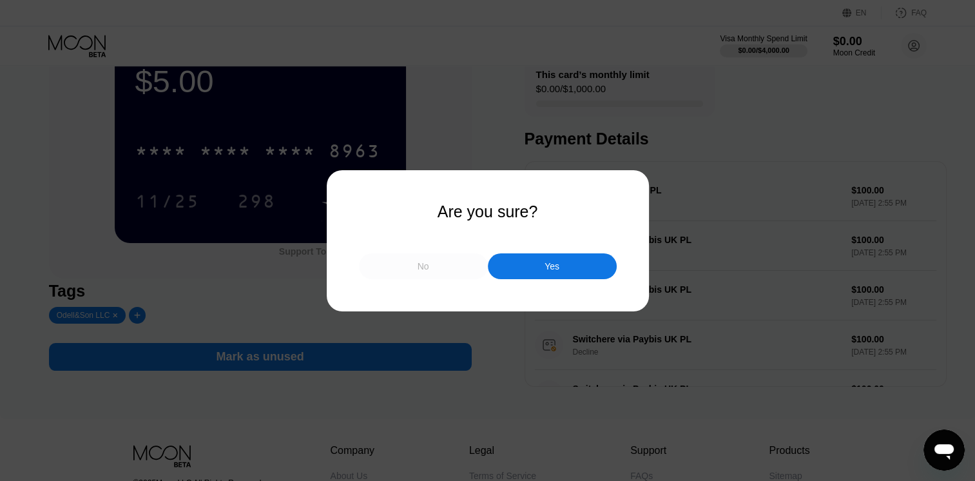
click at [443, 269] on div "No" at bounding box center [423, 266] width 129 height 26
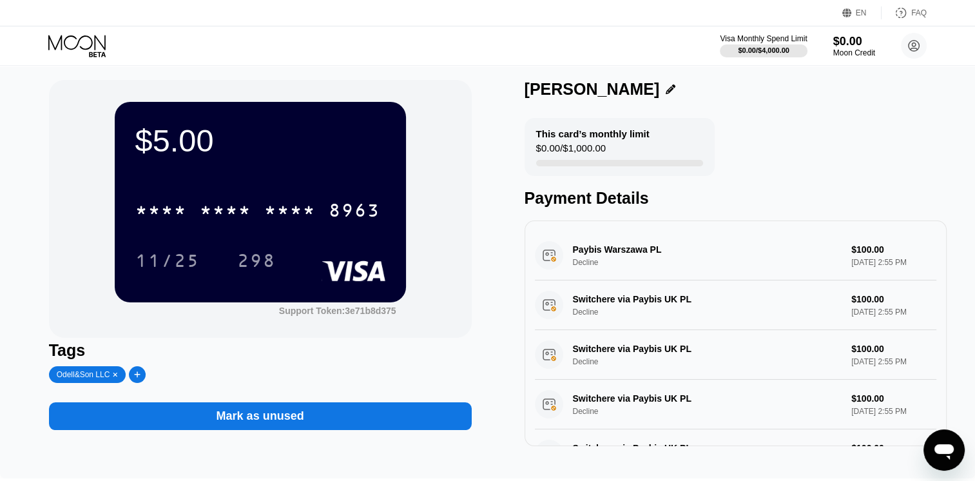
scroll to position [0, 0]
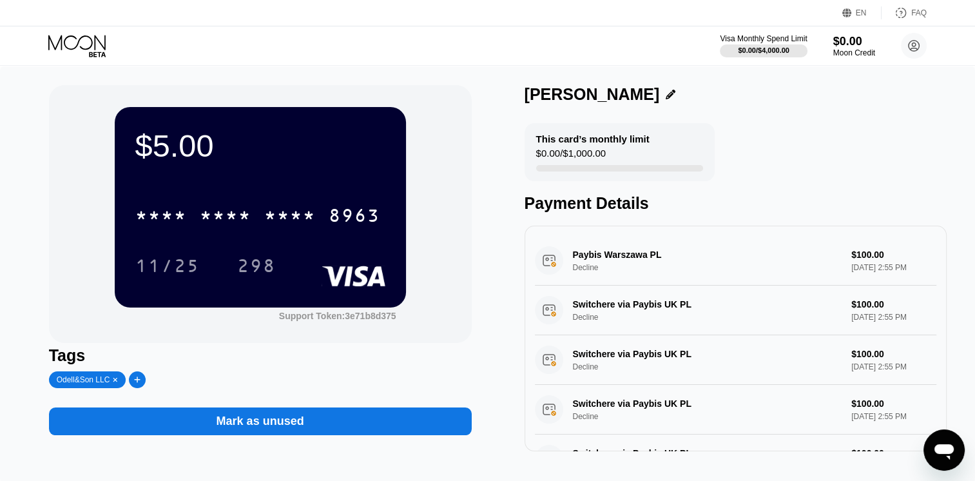
click at [665, 93] on icon at bounding box center [670, 95] width 10 height 10
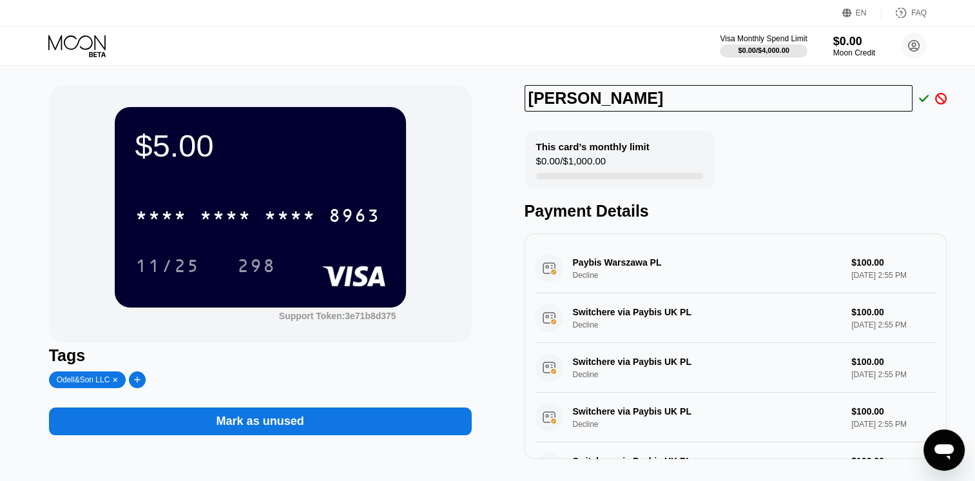
click at [572, 102] on input "Odell Cuevas" at bounding box center [718, 98] width 388 height 26
type input "Odell John Cuevas"
click at [919, 102] on icon at bounding box center [924, 99] width 10 height 12
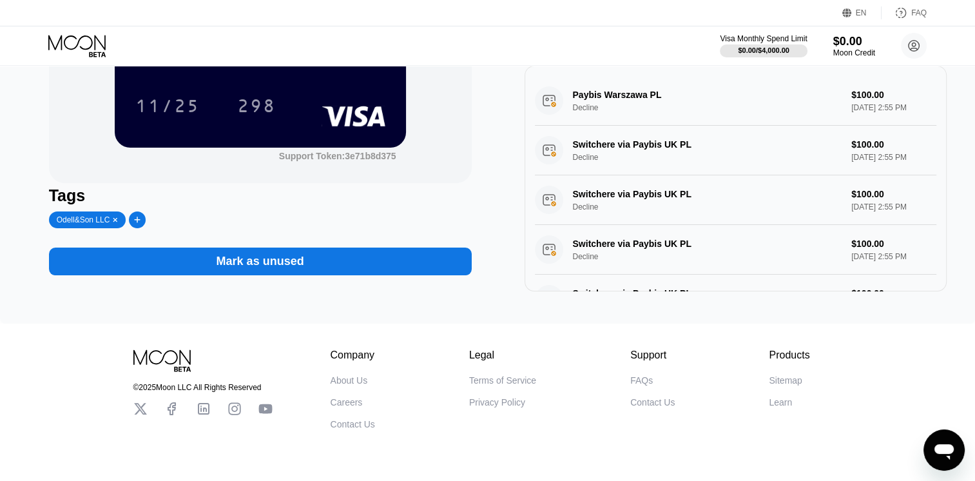
click at [931, 300] on div "$5.00 * * * * * * * * * * * * 8963 11/25 298 Support Token: 3e71b8d375 Tags Ode…" at bounding box center [487, 114] width 975 height 417
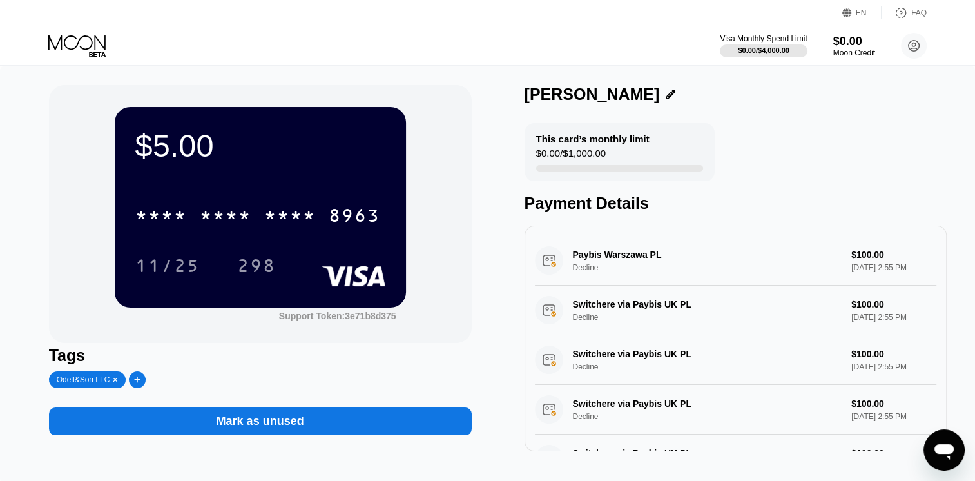
click at [84, 384] on div "Odell&Son LLC" at bounding box center [83, 379] width 53 height 9
click at [130, 384] on div at bounding box center [137, 379] width 17 height 17
click at [242, 383] on icon at bounding box center [245, 380] width 7 height 8
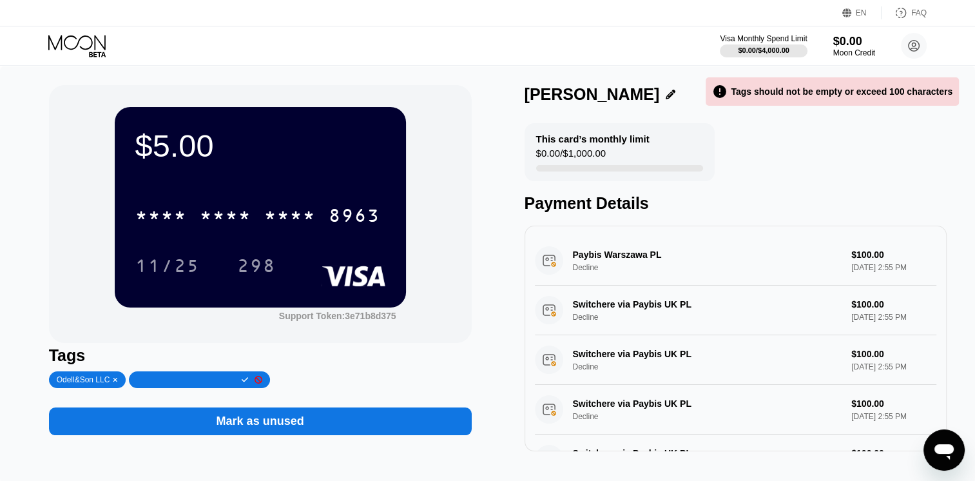
click at [254, 382] on icon at bounding box center [258, 380] width 8 height 8
click at [103, 41] on icon at bounding box center [78, 46] width 60 height 23
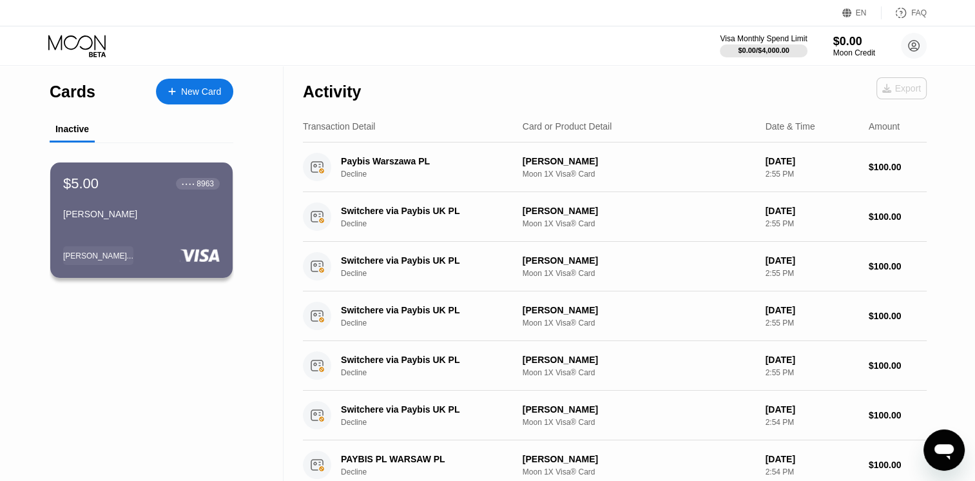
click at [908, 83] on div "Export" at bounding box center [901, 88] width 39 height 10
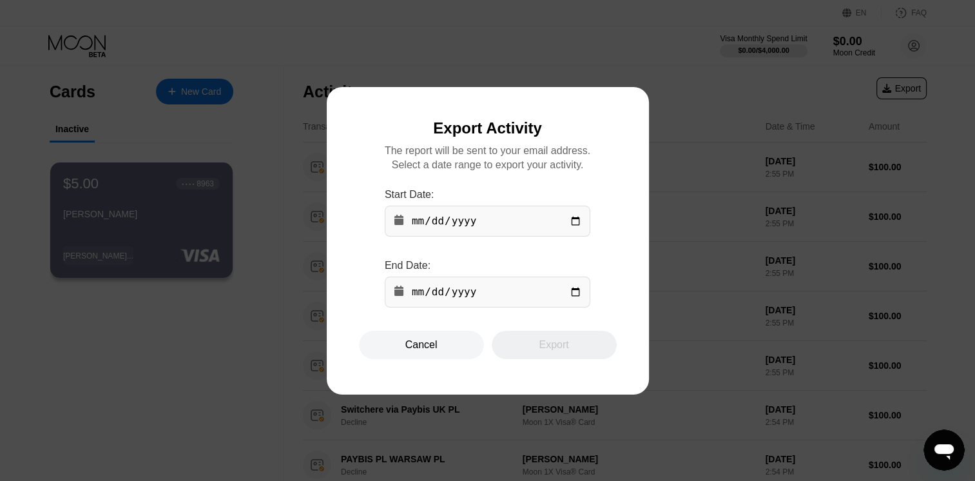
click at [493, 225] on input "date" at bounding box center [488, 221] width 206 height 31
click at [569, 218] on input "date" at bounding box center [488, 221] width 206 height 31
type input "2025-09-25"
click at [573, 298] on input "date" at bounding box center [488, 291] width 206 height 31
type input "2025-09-30"
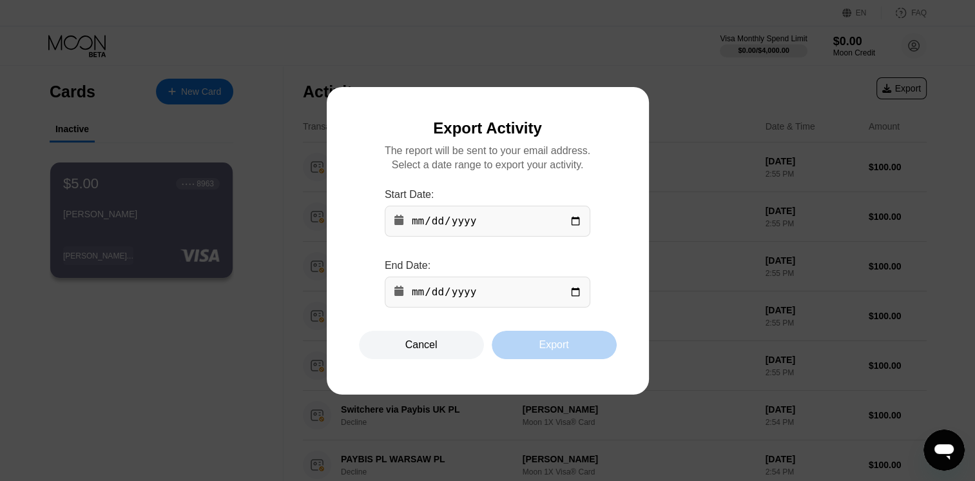
click at [544, 351] on div "Export" at bounding box center [554, 344] width 30 height 13
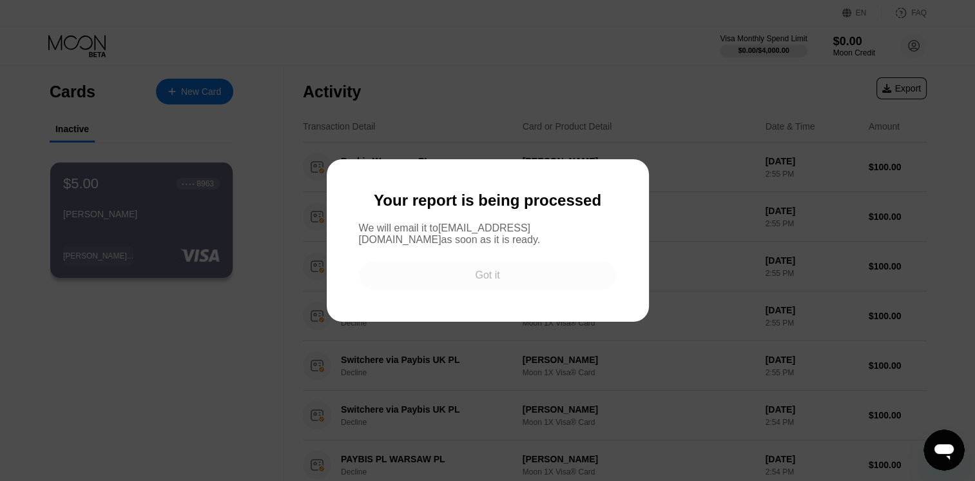
click at [478, 278] on div "Got it" at bounding box center [487, 275] width 24 height 13
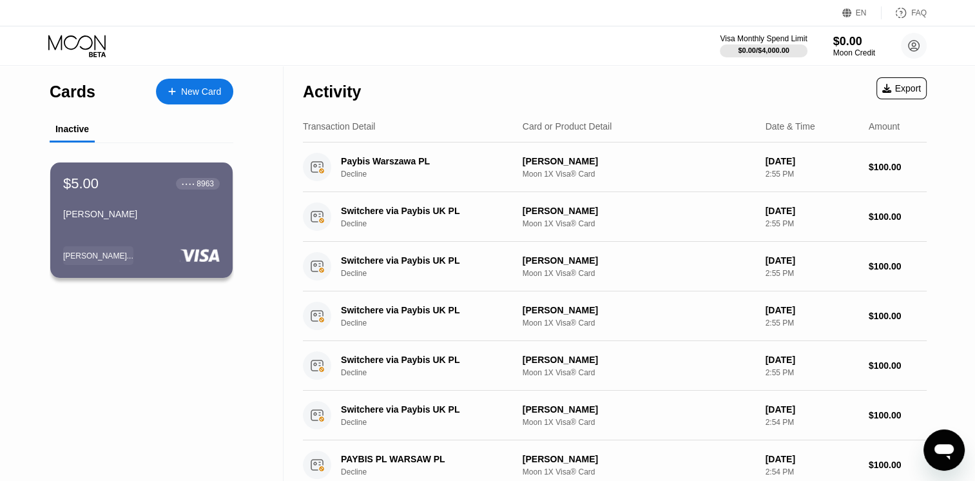
click at [958, 444] on div "Open messaging window" at bounding box center [943, 449] width 39 height 39
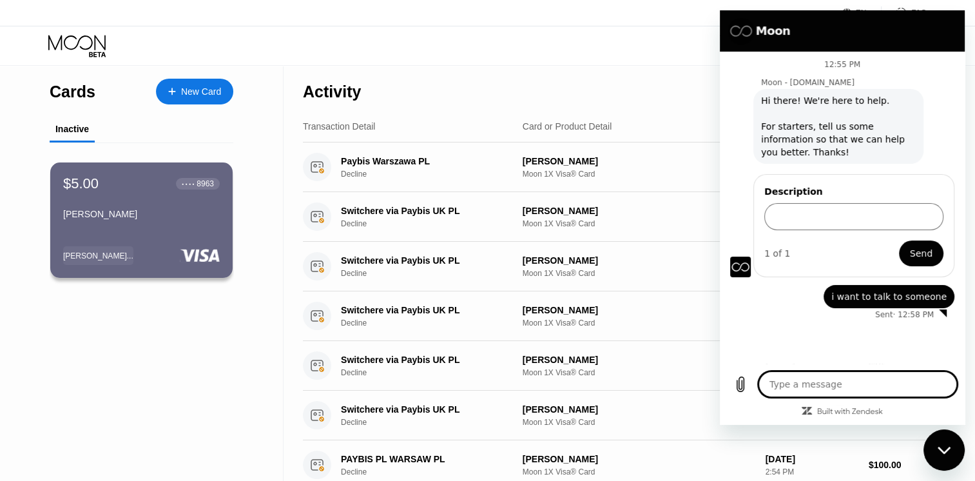
click at [864, 372] on textarea at bounding box center [857, 384] width 198 height 26
type textarea "h"
type textarea "x"
type textarea "he"
type textarea "x"
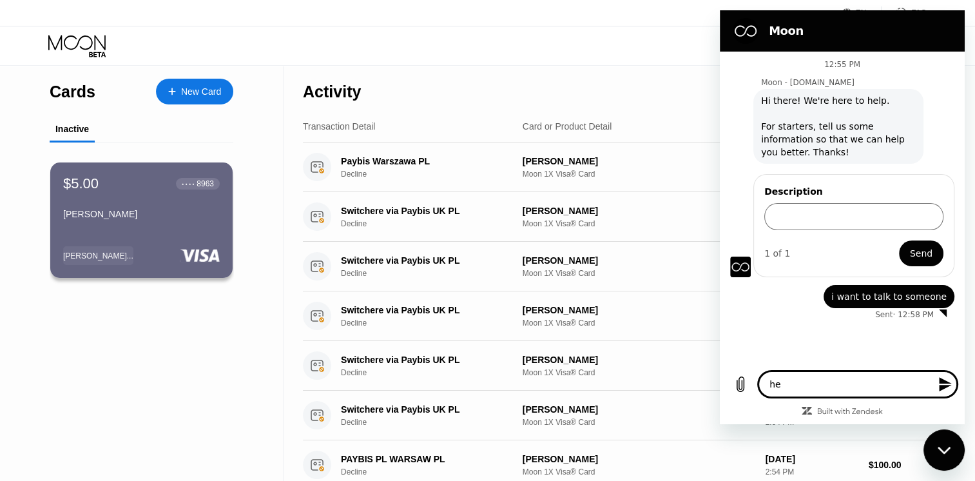
type textarea "hel"
type textarea "x"
type textarea "hell"
type textarea "x"
type textarea "hello"
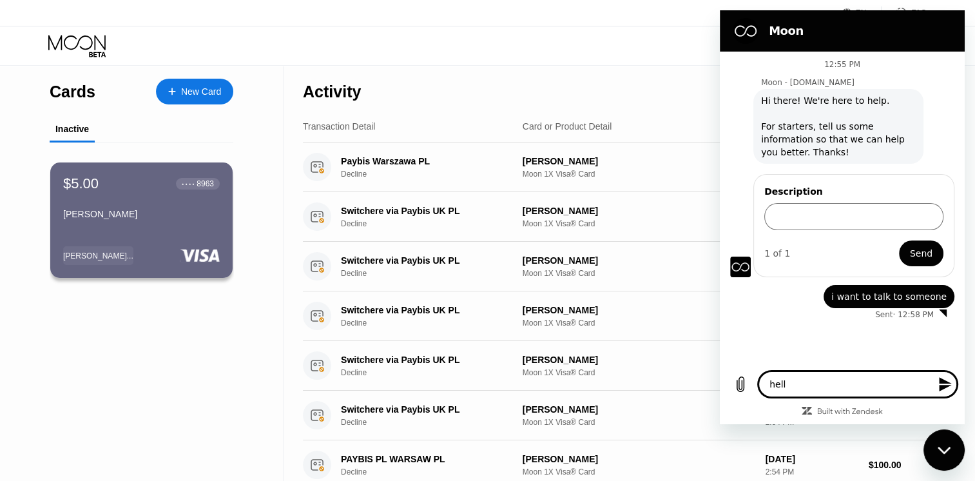
type textarea "x"
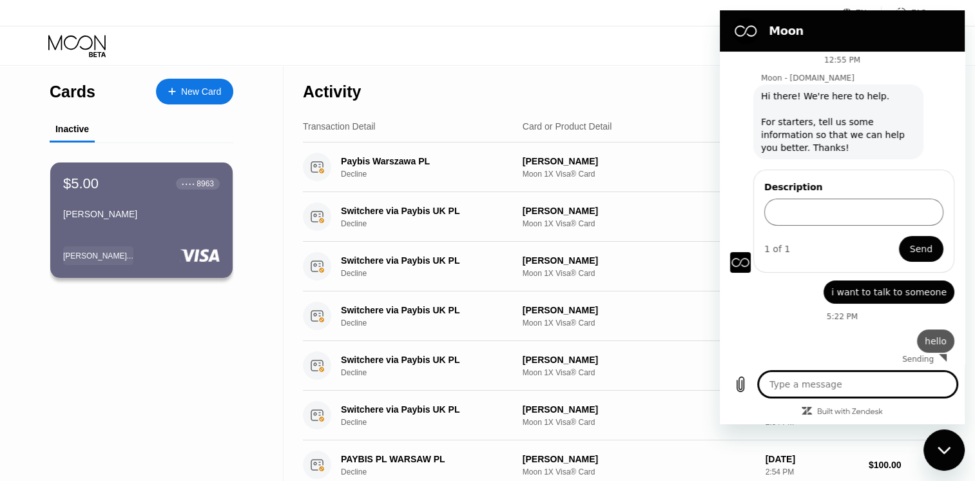
scroll to position [7, 0]
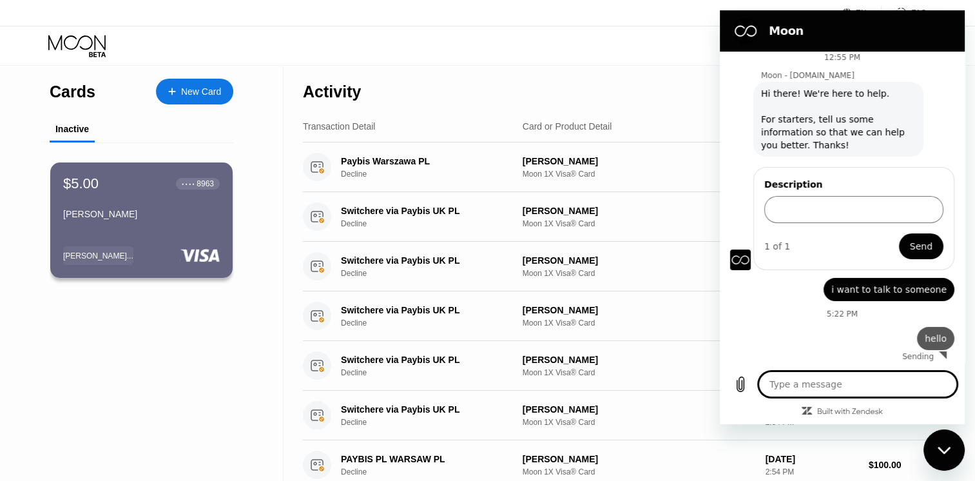
type textarea "x"
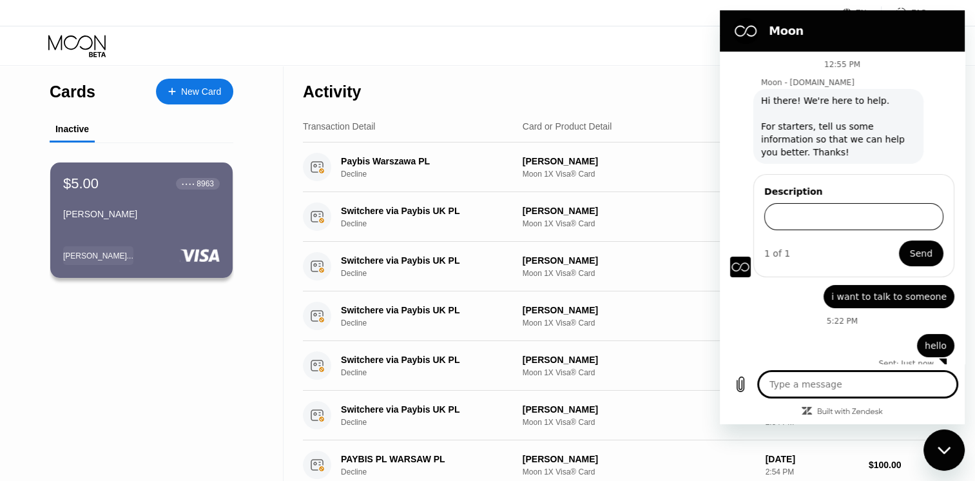
click at [904, 214] on input "Description" at bounding box center [853, 216] width 179 height 27
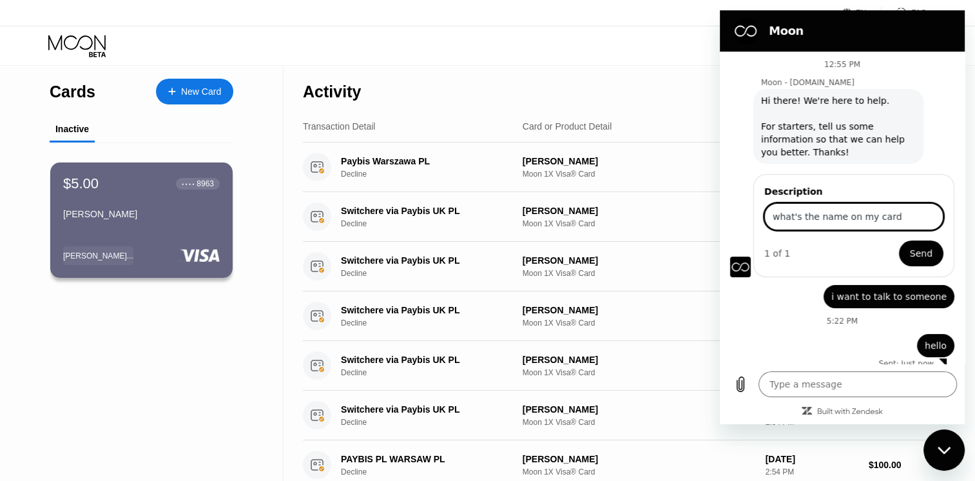
type input "what's the name on my card"
click at [899, 240] on button "Send" at bounding box center [921, 253] width 44 height 26
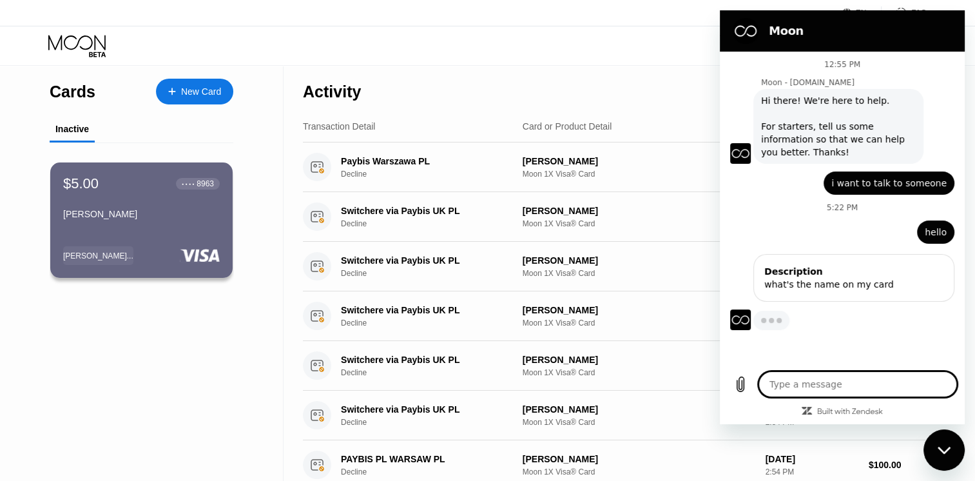
type textarea "x"
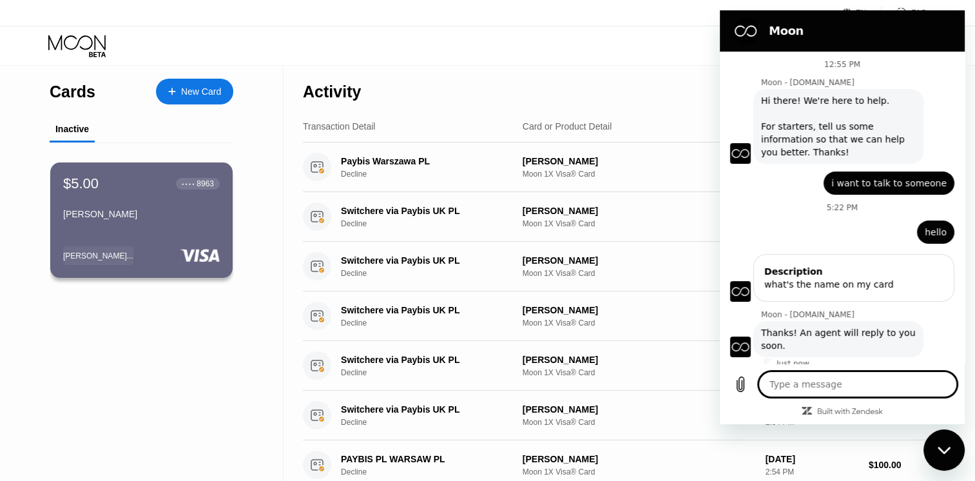
scroll to position [8, 0]
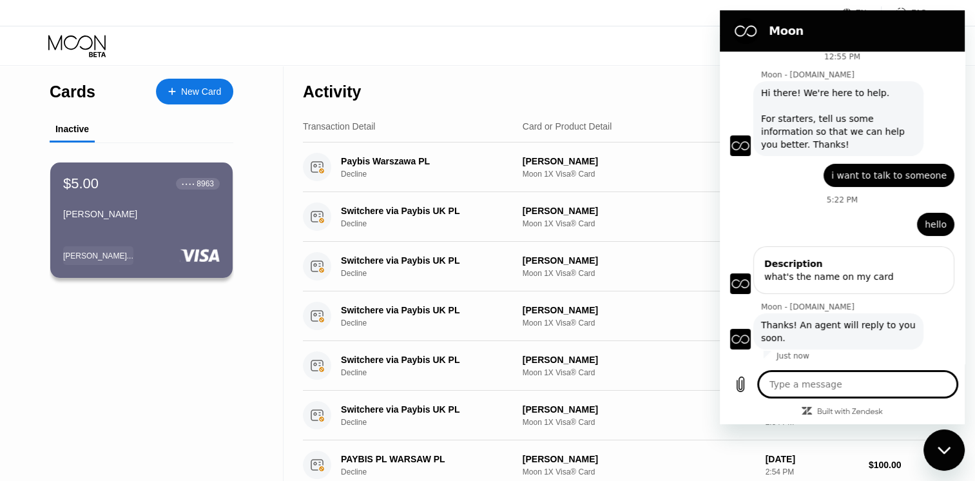
type textarea "o"
type textarea "x"
type textarea "ok"
type textarea "x"
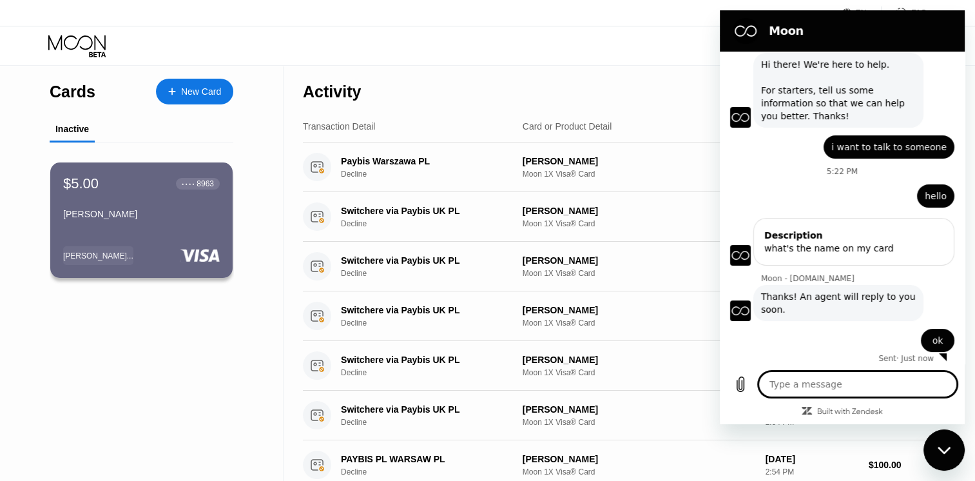
scroll to position [39, 0]
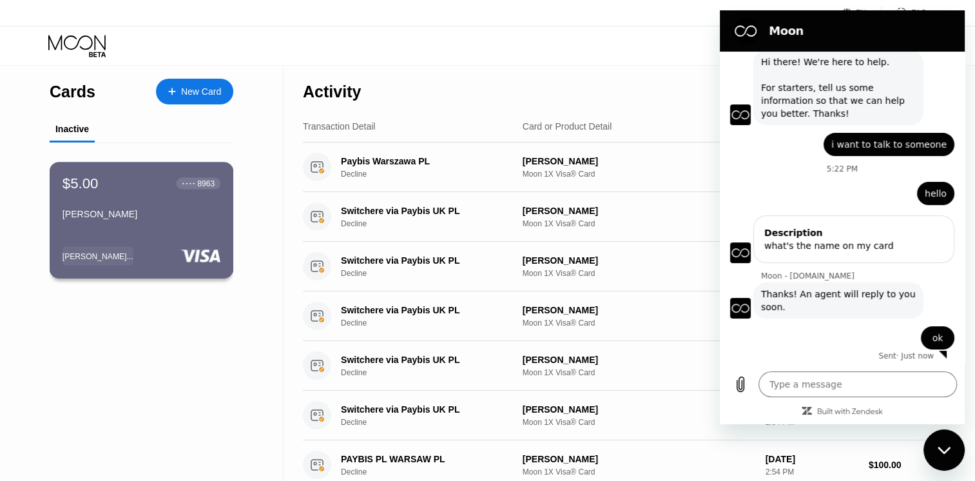
click at [155, 219] on div "Odell John Cuevas" at bounding box center [141, 214] width 158 height 10
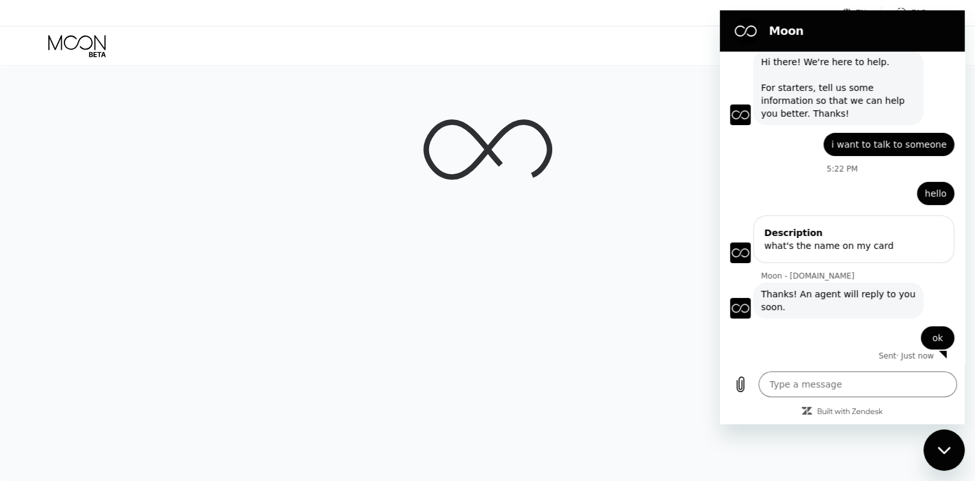
click at [470, 218] on div at bounding box center [487, 273] width 975 height 415
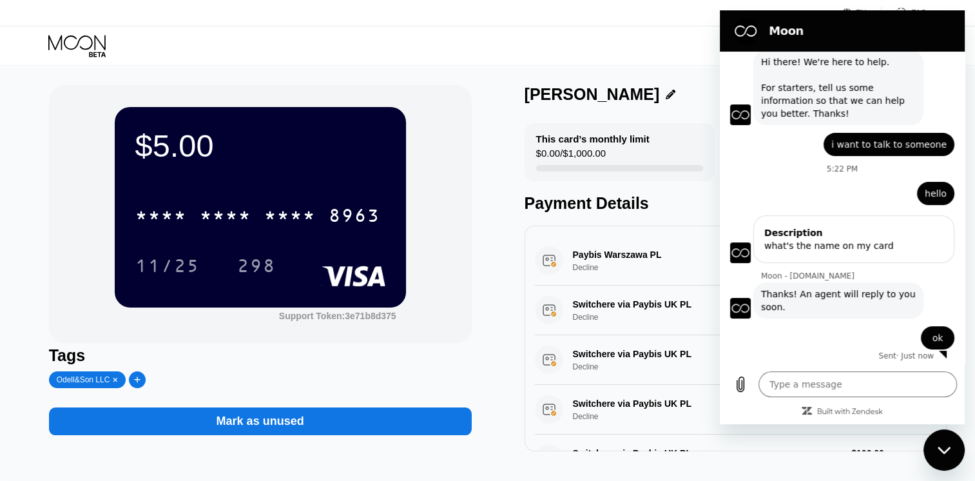
click at [939, 441] on div "Close messaging window" at bounding box center [943, 449] width 39 height 39
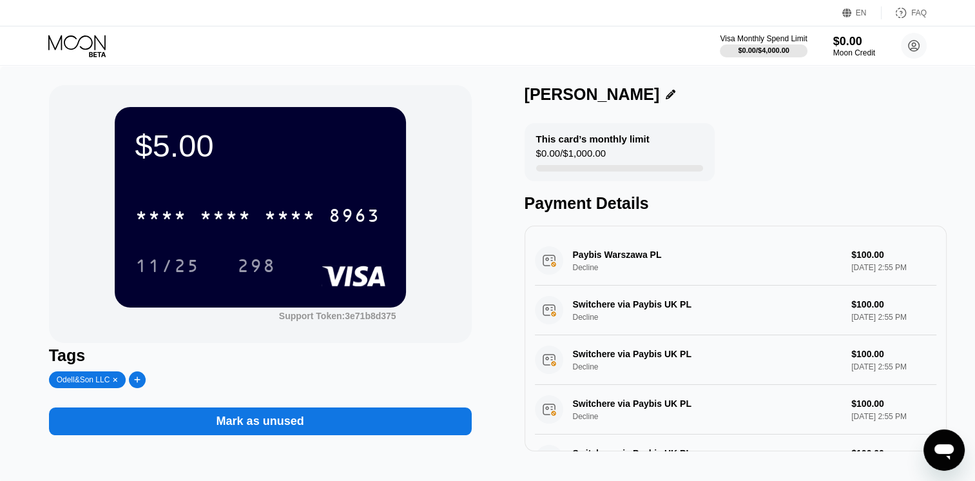
click at [116, 383] on div "Odell&Son LLC" at bounding box center [87, 379] width 77 height 17
click at [113, 383] on icon at bounding box center [115, 379] width 5 height 6
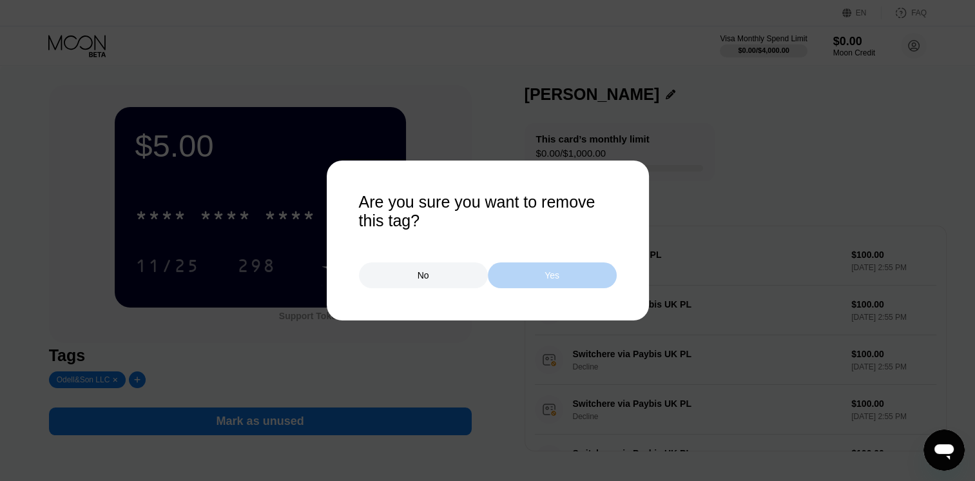
click at [542, 283] on div "Yes" at bounding box center [552, 275] width 129 height 26
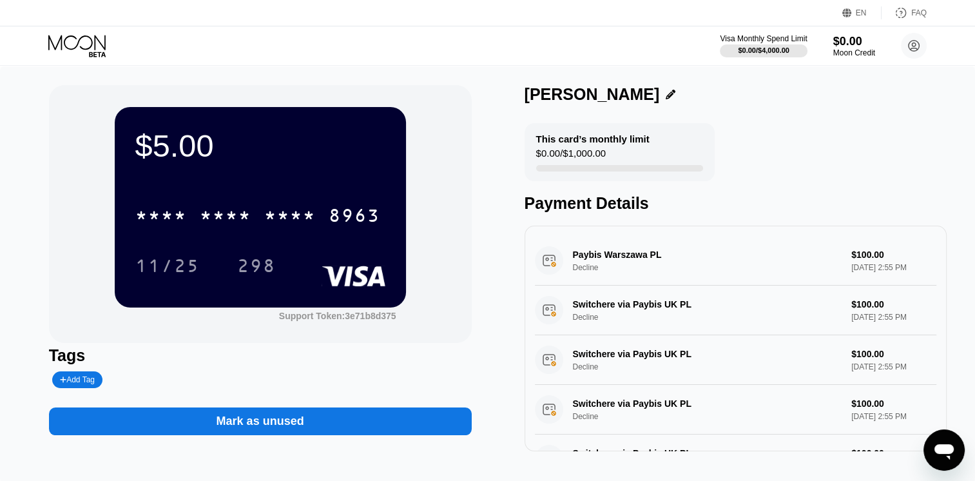
click at [265, 174] on div "$5.00 * * * * * * * * * * * * 8963 11/25 298" at bounding box center [260, 207] width 291 height 200
click at [934, 448] on icon "Open messaging window" at bounding box center [943, 451] width 19 height 15
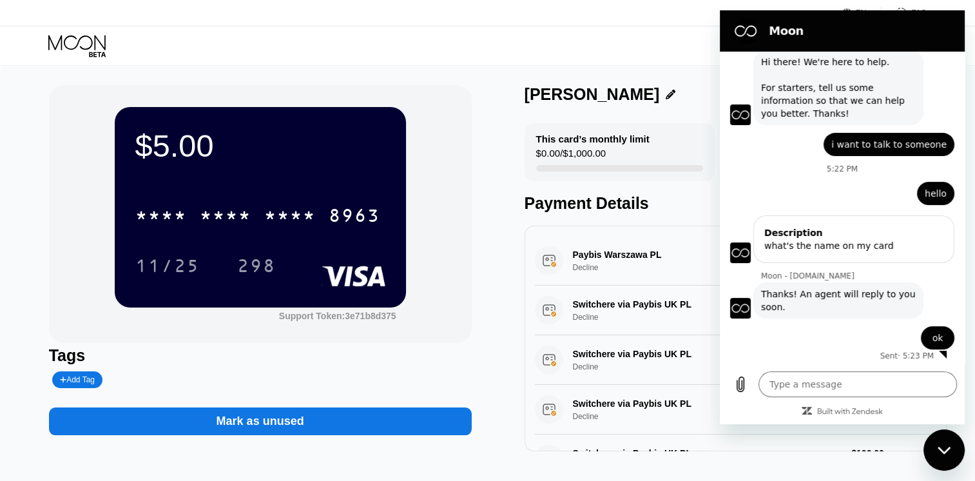
click at [428, 76] on div "$5.00 * * * * * * * * * * * * 8963 11/25 298 Support Token: 3e71b8d375 Tags Add…" at bounding box center [487, 274] width 975 height 417
click at [82, 37] on icon at bounding box center [78, 46] width 60 height 23
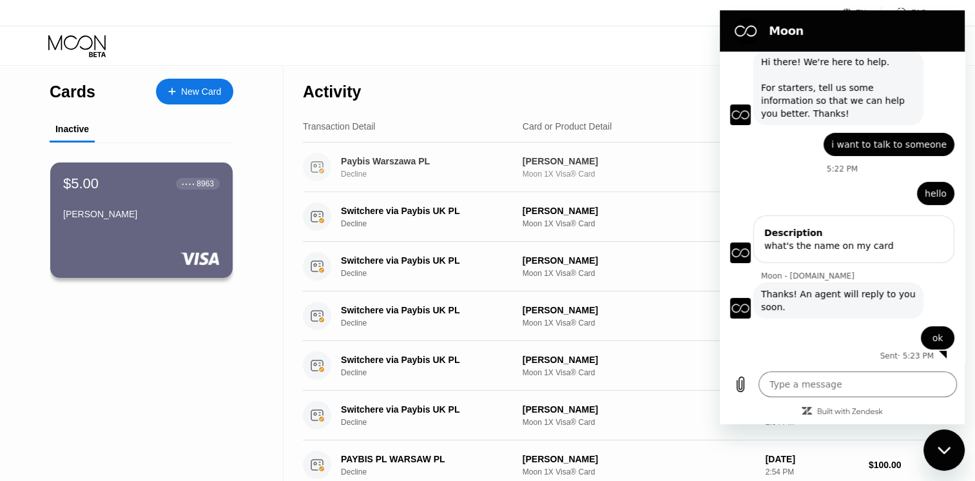
click at [629, 175] on div "Moon 1X Visa® Card" at bounding box center [638, 173] width 233 height 9
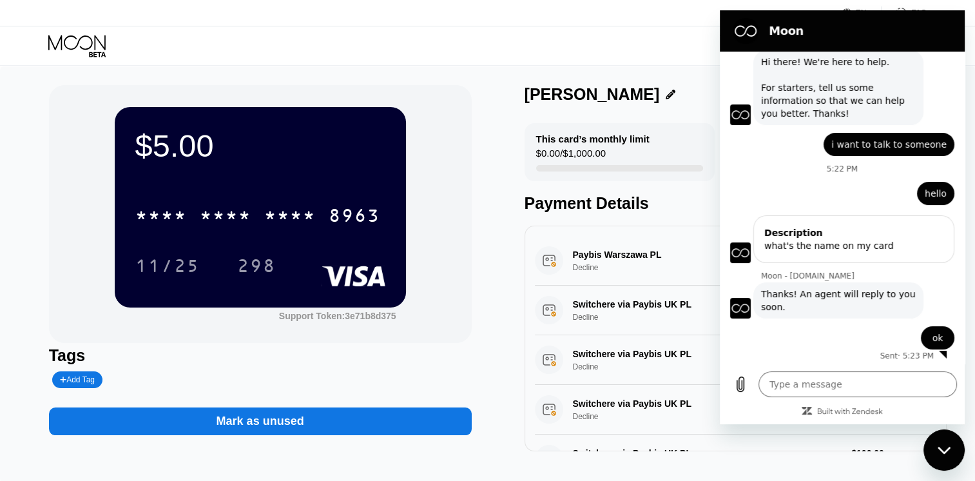
click at [939, 453] on icon "Close messaging window" at bounding box center [944, 450] width 14 height 8
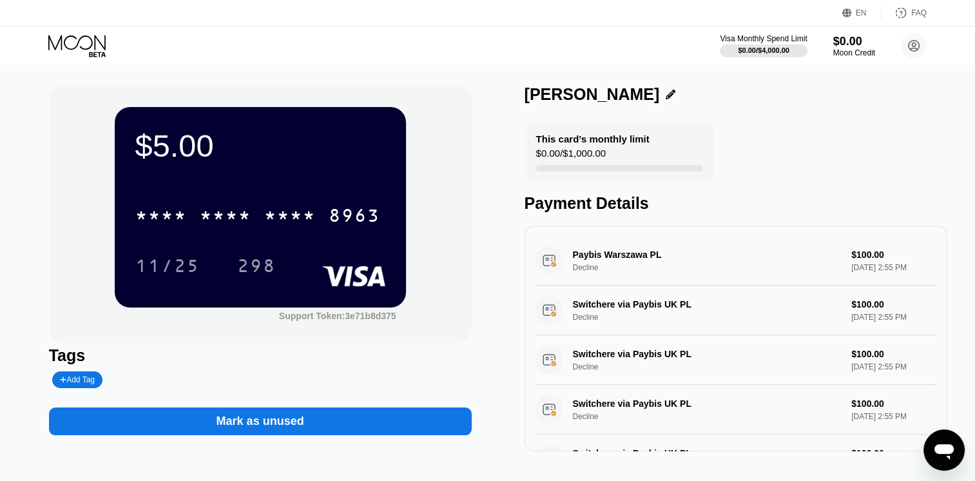
type textarea "x"
